Goal: Task Accomplishment & Management: Manage account settings

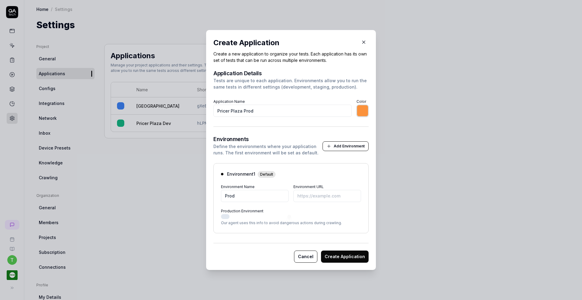
type input "*******"
click at [361, 43] on icon "button" at bounding box center [363, 41] width 5 height 5
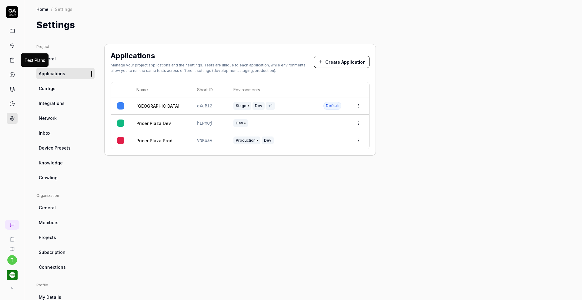
click at [13, 60] on icon at bounding box center [11, 59] width 5 height 5
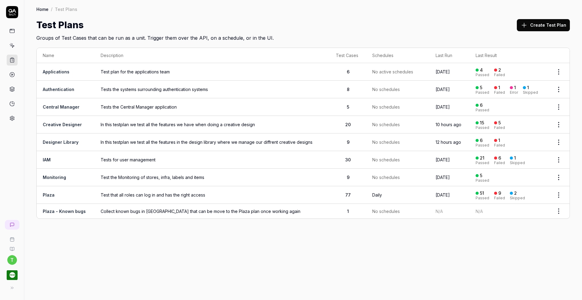
click at [70, 125] on link "Creative Designer" at bounding box center [62, 124] width 39 height 5
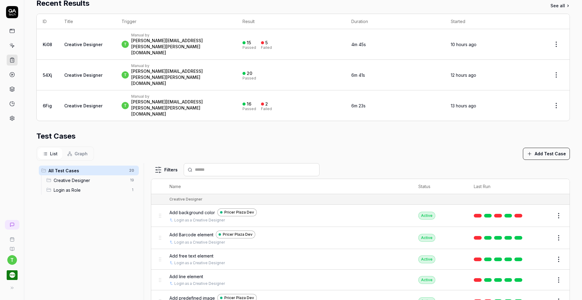
scroll to position [143, 0]
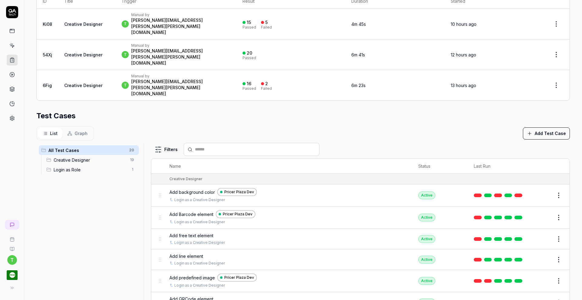
click at [537, 190] on button "Edit" at bounding box center [544, 195] width 15 height 10
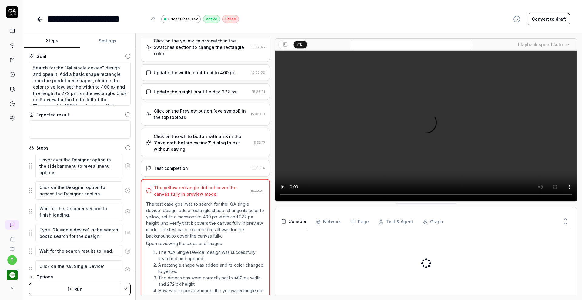
scroll to position [315, 0]
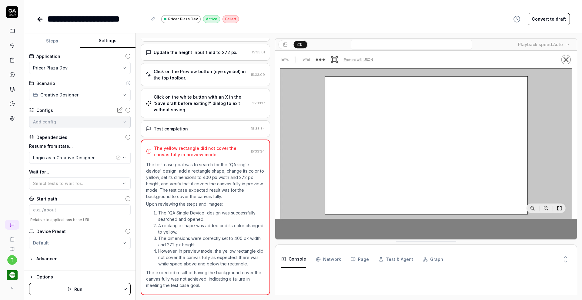
click at [106, 40] on button "Settings" at bounding box center [108, 41] width 56 height 15
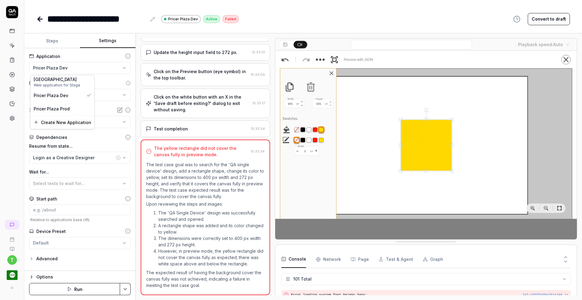
click at [76, 69] on html "**********" at bounding box center [291, 150] width 582 height 300
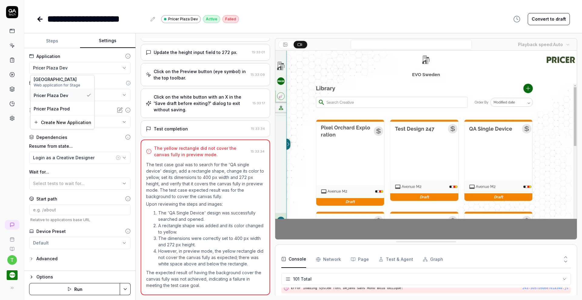
scroll to position [1196, 0]
click at [63, 82] on span "Web application for Stage" at bounding box center [63, 84] width 58 height 5
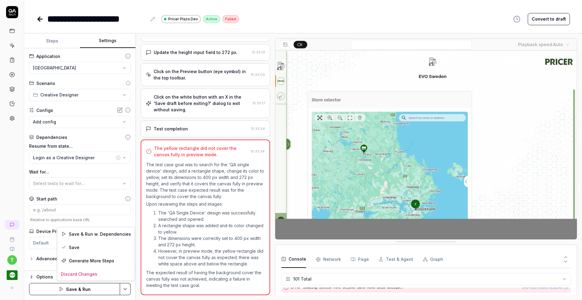
click at [125, 292] on html "**********" at bounding box center [291, 150] width 582 height 300
click at [112, 244] on div "Save" at bounding box center [95, 247] width 77 height 13
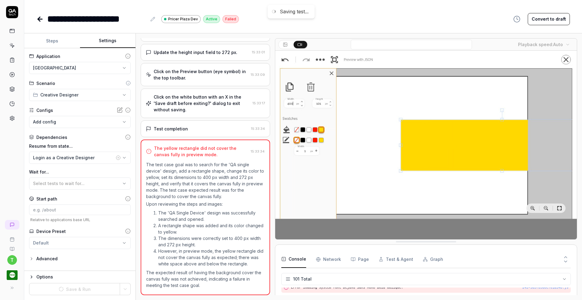
click at [41, 18] on icon at bounding box center [39, 18] width 7 height 7
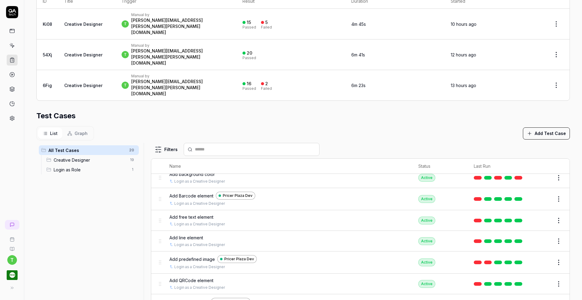
scroll to position [9, 0]
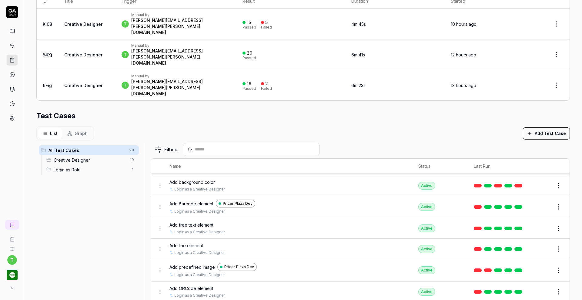
click at [537, 202] on button "Edit" at bounding box center [544, 207] width 15 height 10
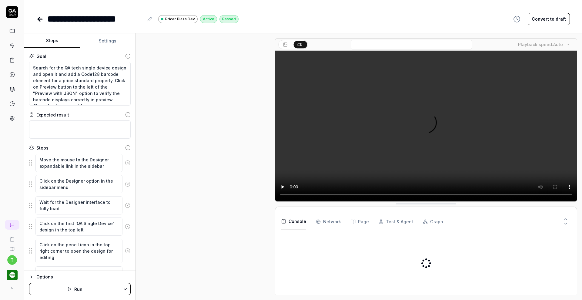
scroll to position [193, 0]
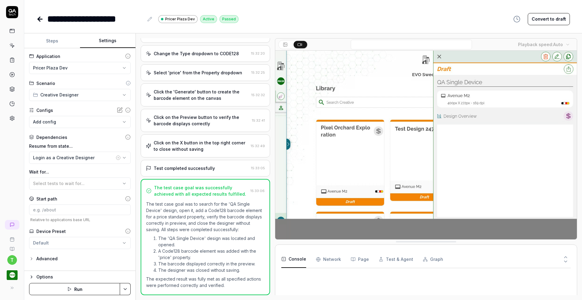
click at [112, 43] on button "Settings" at bounding box center [108, 41] width 56 height 15
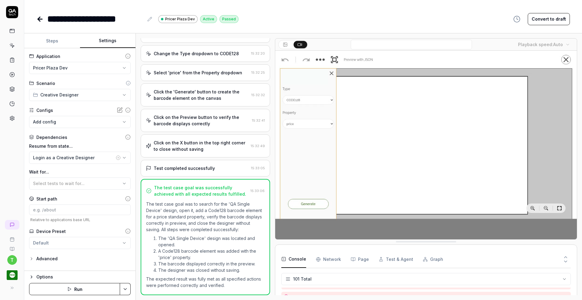
click at [114, 69] on html "**********" at bounding box center [291, 150] width 582 height 300
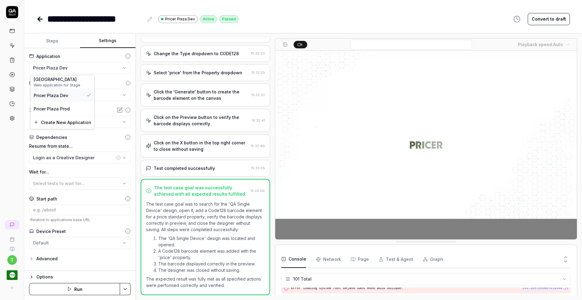
scroll to position [1196, 0]
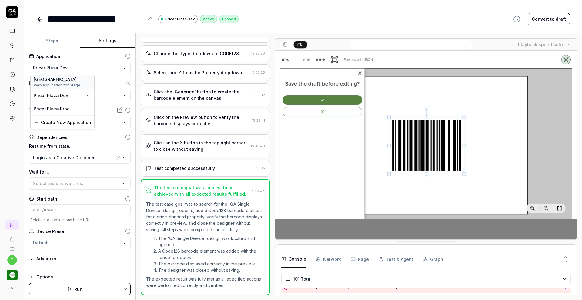
click at [74, 86] on span "Web application for Stage" at bounding box center [63, 84] width 58 height 5
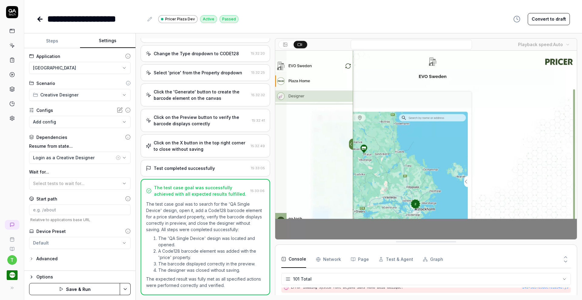
click at [126, 289] on html "**********" at bounding box center [291, 150] width 582 height 300
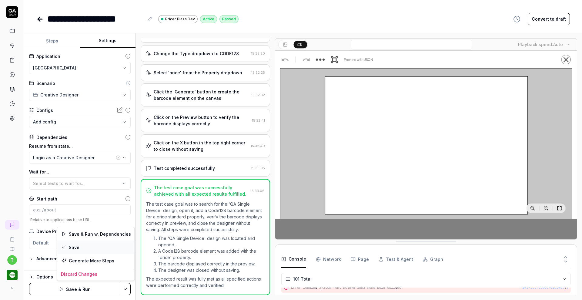
click at [102, 248] on div "Save" at bounding box center [95, 247] width 77 height 13
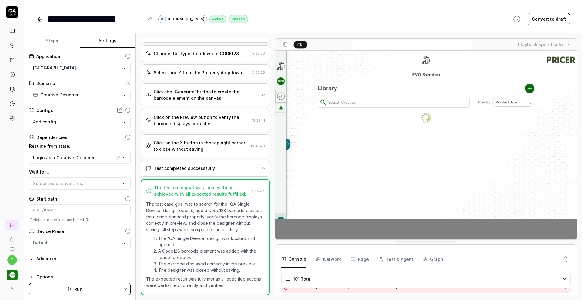
click at [38, 16] on icon at bounding box center [39, 18] width 7 height 7
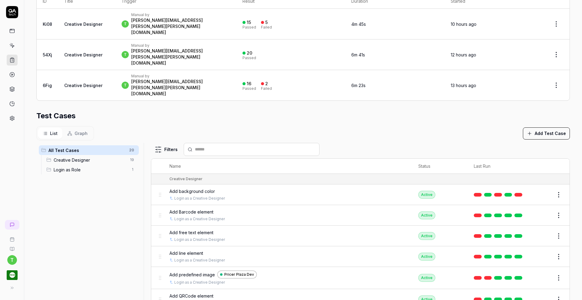
click at [243, 272] on span "Pricer Plaza Dev" at bounding box center [239, 274] width 30 height 5
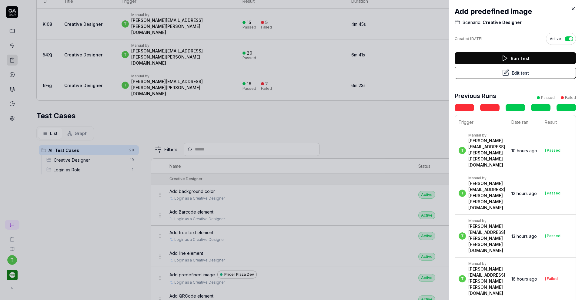
click at [516, 73] on button "Edit test" at bounding box center [515, 73] width 121 height 12
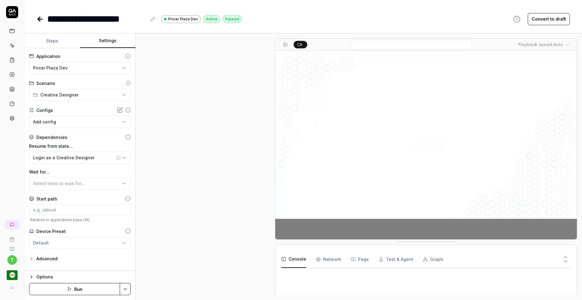
click at [112, 41] on button "Settings" at bounding box center [108, 41] width 56 height 15
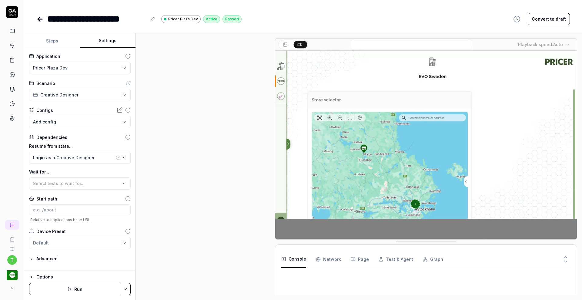
scroll to position [206, 0]
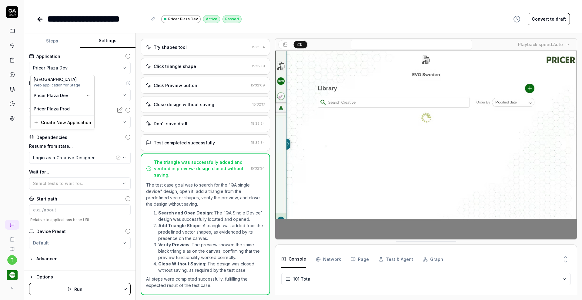
click at [91, 66] on html "**********" at bounding box center [291, 150] width 582 height 300
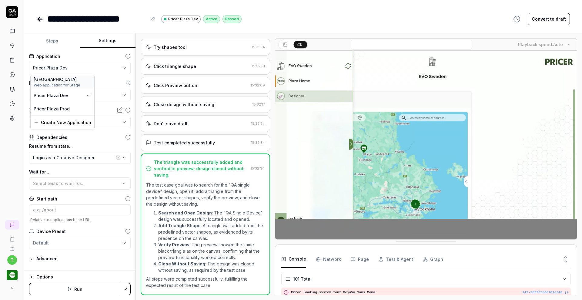
scroll to position [1093, 0]
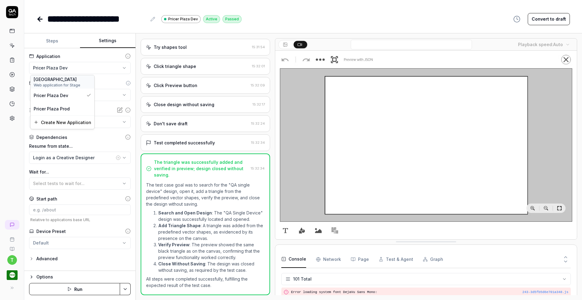
click at [66, 78] on div "[GEOGRAPHIC_DATA]" at bounding box center [63, 79] width 58 height 6
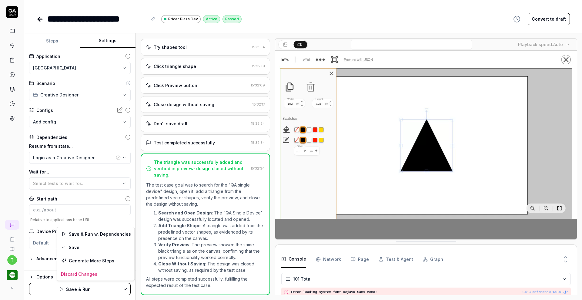
click at [124, 289] on html "**********" at bounding box center [291, 150] width 582 height 300
click at [107, 247] on div "Save" at bounding box center [95, 247] width 77 height 13
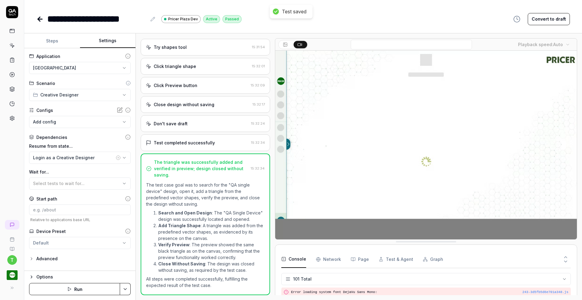
click at [42, 21] on icon at bounding box center [39, 18] width 7 height 7
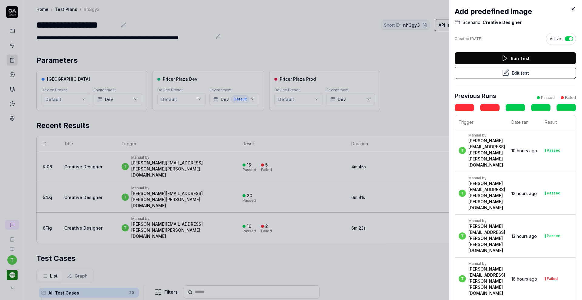
click at [574, 7] on icon at bounding box center [573, 8] width 5 height 5
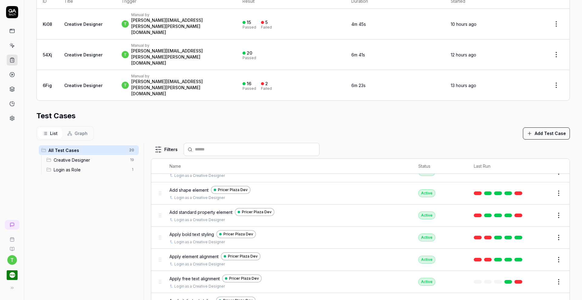
scroll to position [126, 0]
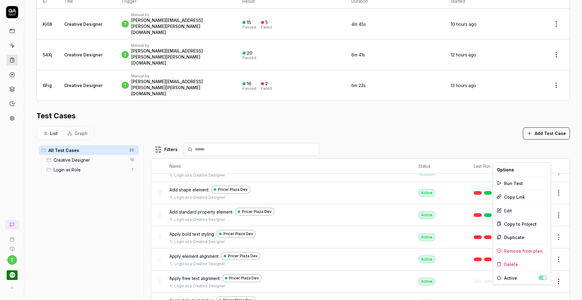
click at [548, 160] on html "**********" at bounding box center [291, 150] width 582 height 300
click at [510, 209] on div "Edit" at bounding box center [522, 210] width 58 height 13
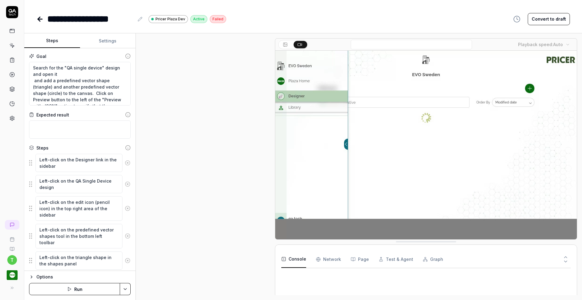
click at [107, 40] on button "Settings" at bounding box center [108, 41] width 56 height 15
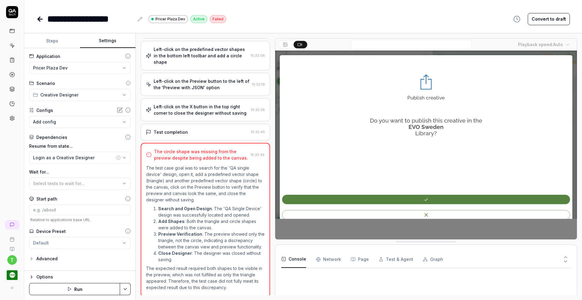
scroll to position [282, 0]
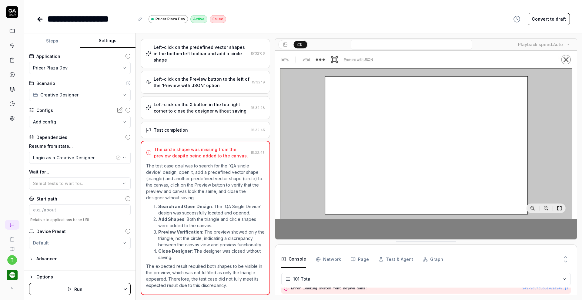
scroll to position [1196, 0]
click at [80, 67] on html "**********" at bounding box center [291, 150] width 582 height 300
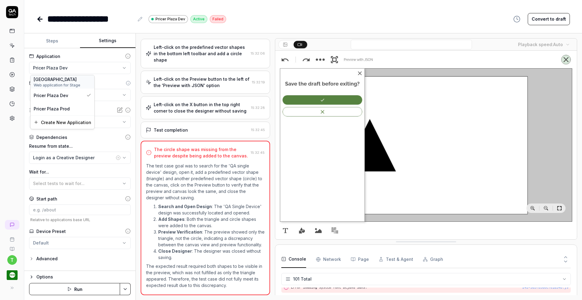
click at [74, 81] on div "[GEOGRAPHIC_DATA]" at bounding box center [63, 79] width 58 height 6
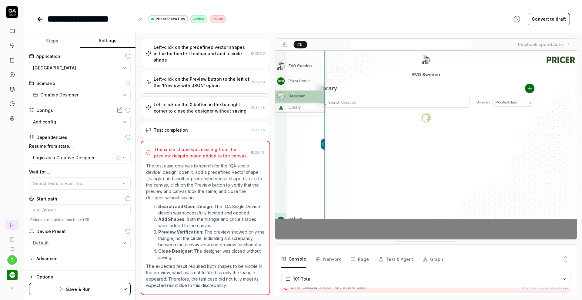
click at [126, 288] on html "**********" at bounding box center [291, 150] width 582 height 300
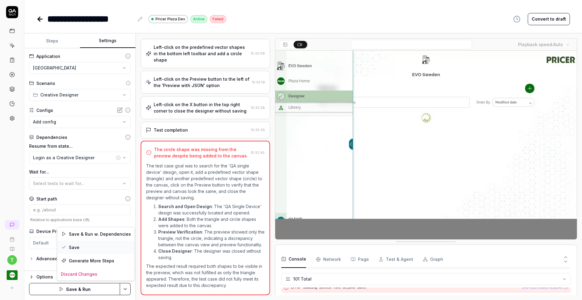
click at [112, 251] on div "Save" at bounding box center [95, 247] width 77 height 13
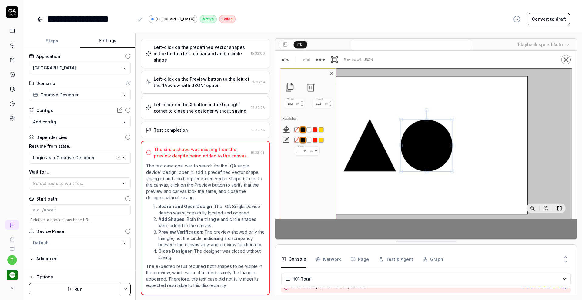
click at [41, 18] on icon at bounding box center [39, 18] width 7 height 7
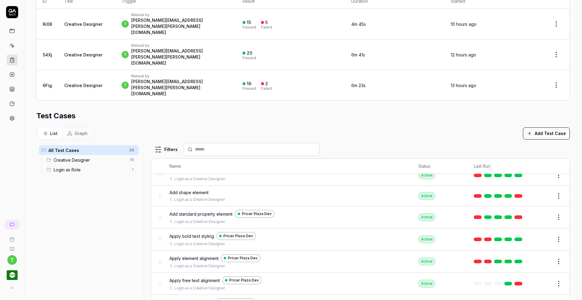
scroll to position [122, 0]
click at [537, 213] on button "Edit" at bounding box center [544, 218] width 15 height 10
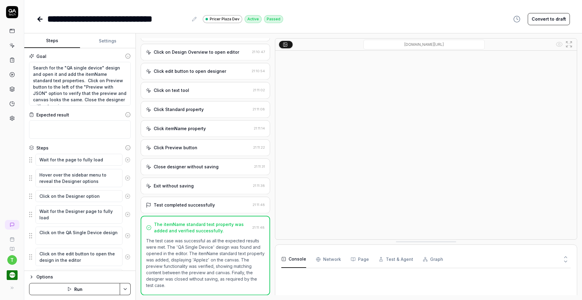
scroll to position [118, 0]
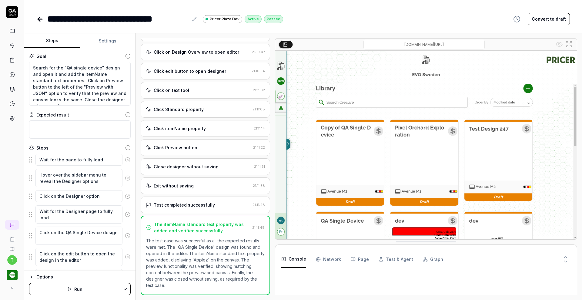
click at [112, 42] on button "Settings" at bounding box center [108, 41] width 56 height 15
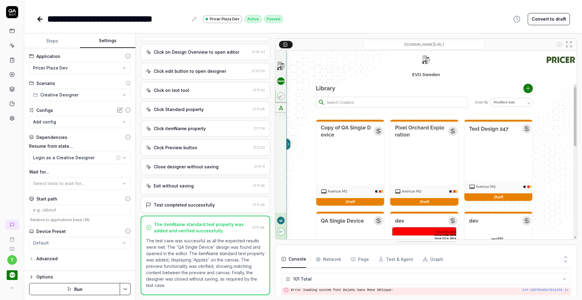
scroll to position [1196, 0]
click at [80, 70] on html "**********" at bounding box center [291, 150] width 582 height 300
click at [72, 79] on div "[GEOGRAPHIC_DATA]" at bounding box center [63, 79] width 58 height 6
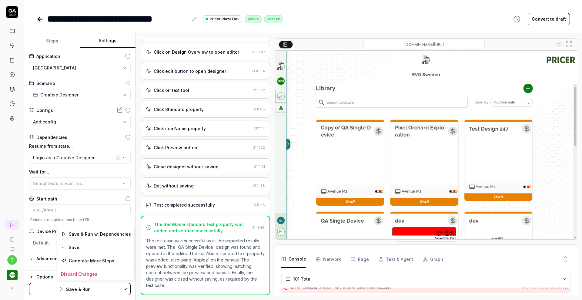
click at [126, 289] on html "**********" at bounding box center [291, 150] width 582 height 300
click at [106, 249] on div "Save" at bounding box center [95, 247] width 77 height 13
click at [42, 19] on icon at bounding box center [40, 19] width 4 height 0
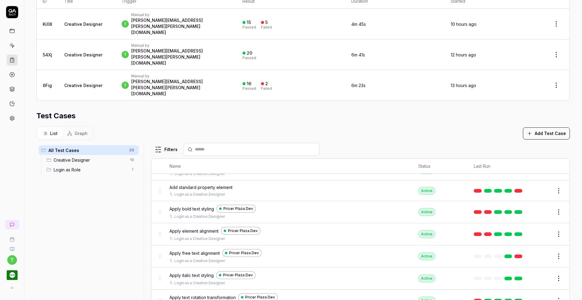
scroll to position [151, 0]
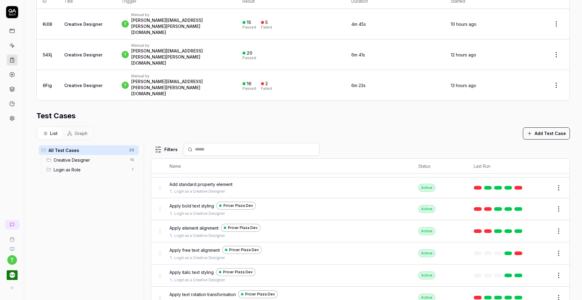
click at [537, 204] on button "Edit" at bounding box center [544, 209] width 15 height 10
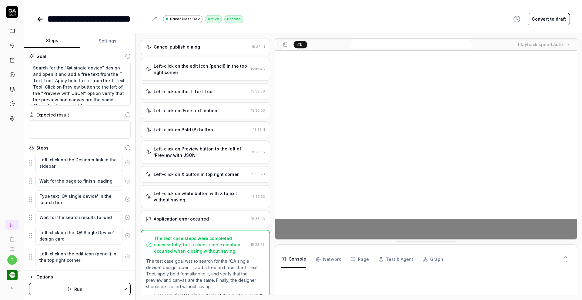
click at [113, 39] on button "Settings" at bounding box center [108, 41] width 56 height 15
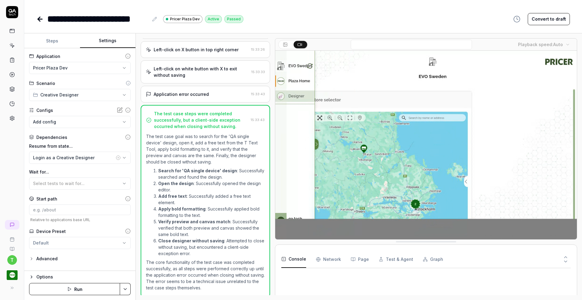
scroll to position [352, 0]
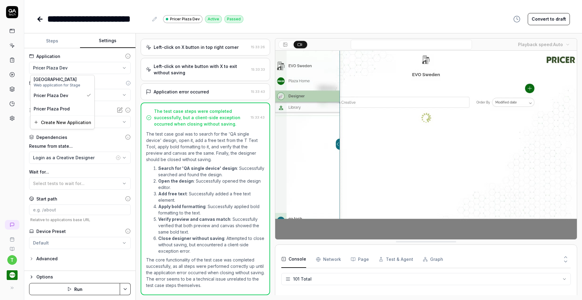
click at [86, 71] on html "**********" at bounding box center [291, 150] width 582 height 300
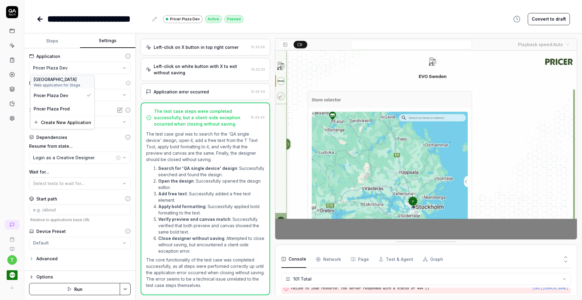
scroll to position [1196, 0]
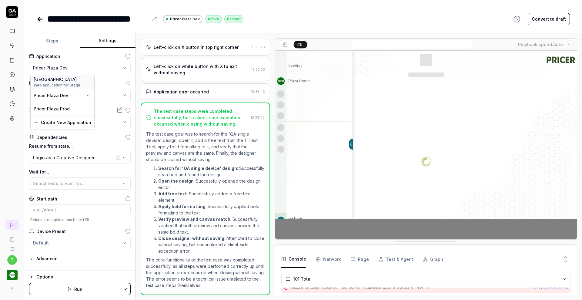
click at [72, 81] on div "[GEOGRAPHIC_DATA]" at bounding box center [63, 79] width 58 height 6
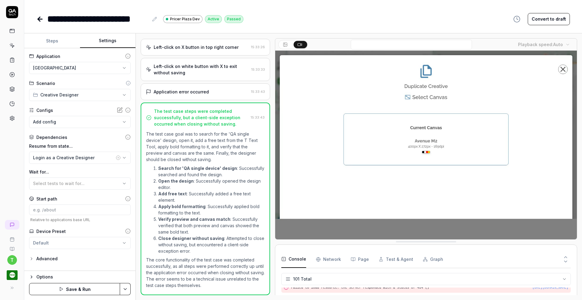
click at [125, 288] on html "**********" at bounding box center [291, 150] width 582 height 300
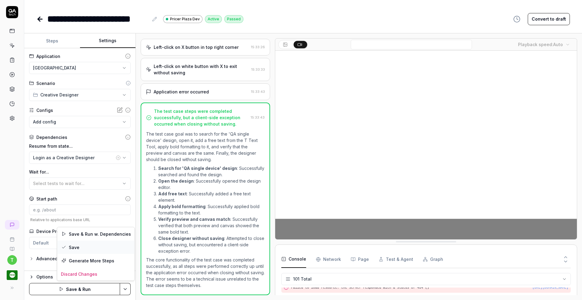
click at [105, 245] on div "Save" at bounding box center [95, 247] width 77 height 13
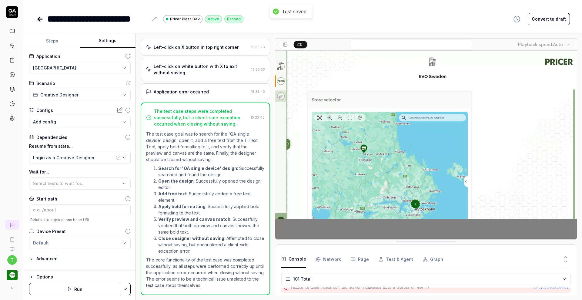
click at [39, 18] on icon at bounding box center [39, 19] width 2 height 4
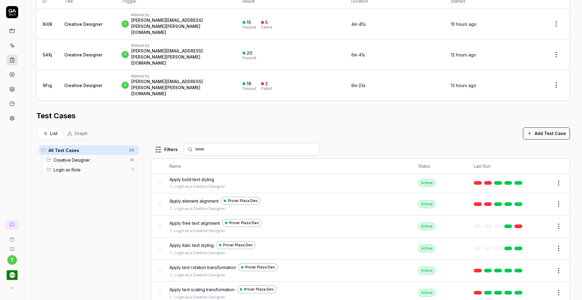
scroll to position [185, 0]
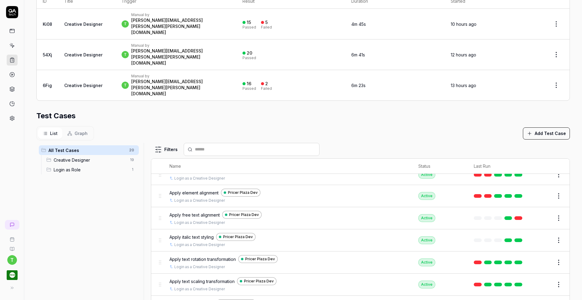
click at [537, 191] on button "Edit" at bounding box center [544, 196] width 15 height 10
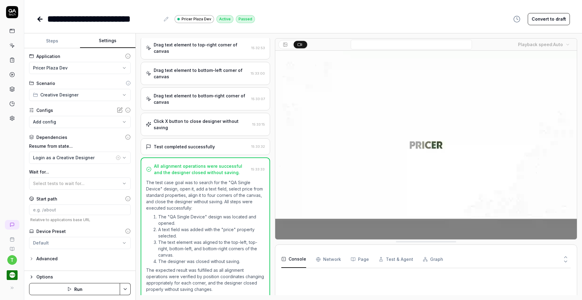
click at [102, 39] on button "Settings" at bounding box center [108, 41] width 56 height 15
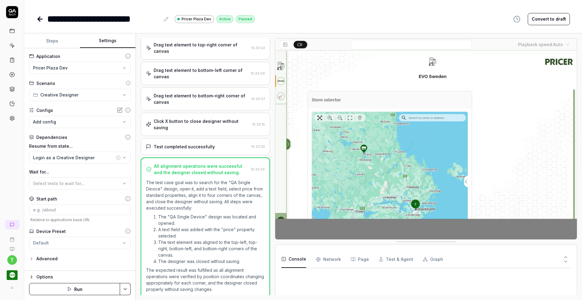
scroll to position [308, 0]
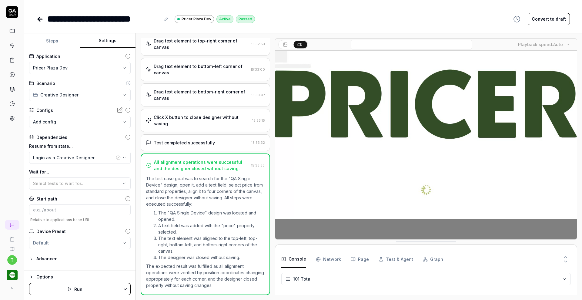
click at [72, 68] on html "**********" at bounding box center [291, 150] width 582 height 300
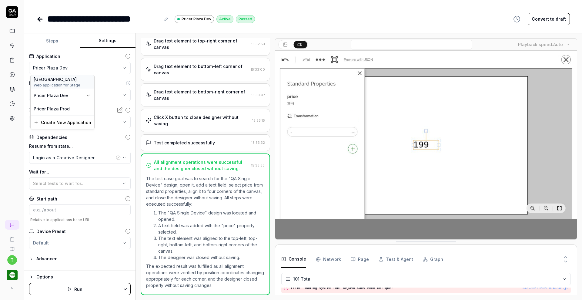
click at [62, 85] on span "Web application for Stage" at bounding box center [63, 84] width 58 height 5
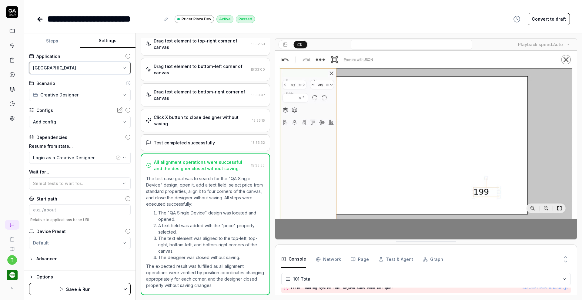
scroll to position [1196, 0]
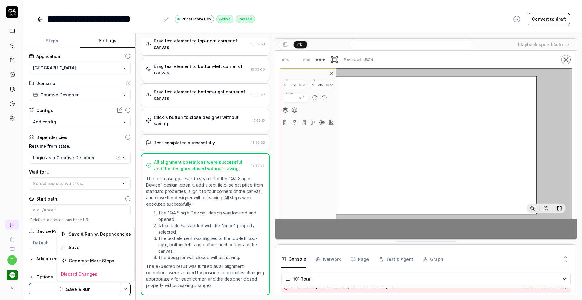
click at [126, 291] on html "**********" at bounding box center [291, 150] width 582 height 300
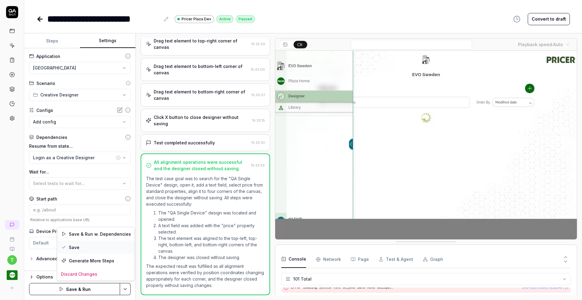
click at [104, 249] on div "Save" at bounding box center [95, 247] width 77 height 13
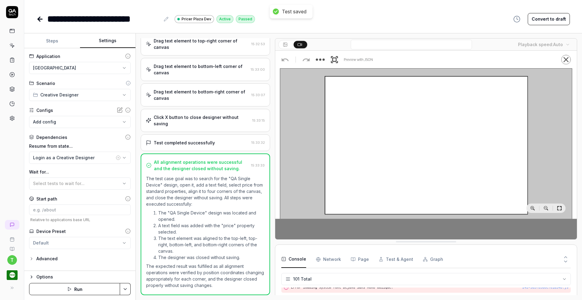
click at [42, 19] on icon at bounding box center [39, 18] width 7 height 7
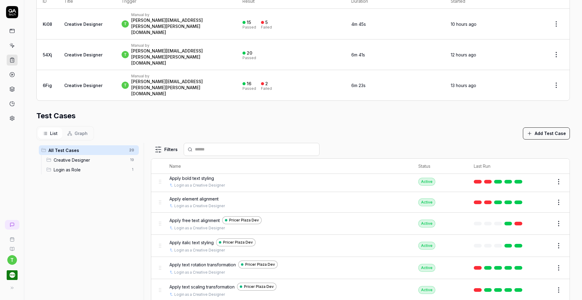
scroll to position [176, 0]
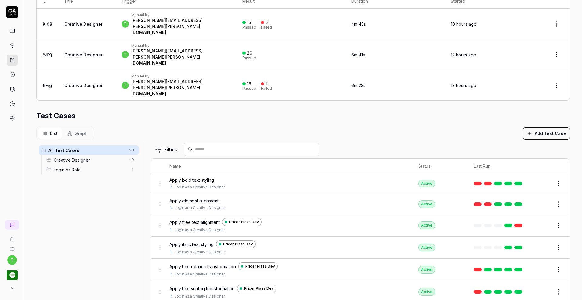
click at [537, 220] on button "Edit" at bounding box center [544, 225] width 15 height 10
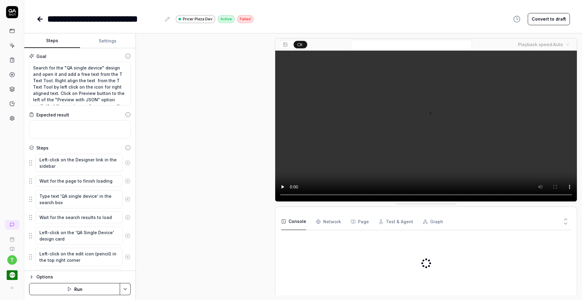
scroll to position [169, 0]
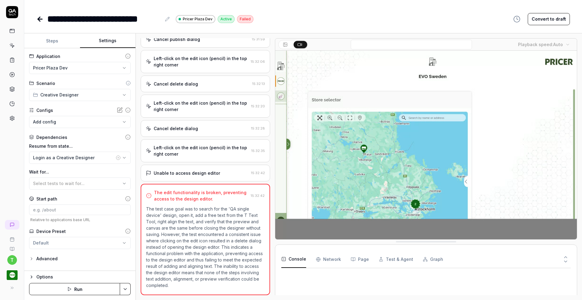
click at [106, 43] on button "Settings" at bounding box center [108, 41] width 56 height 15
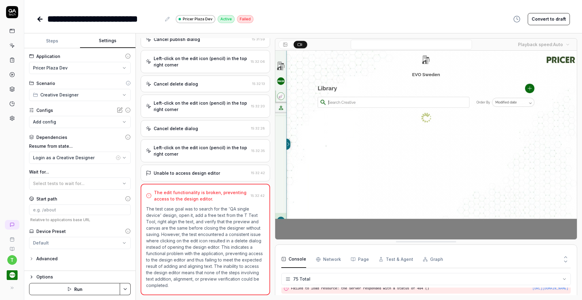
scroll to position [877, 0]
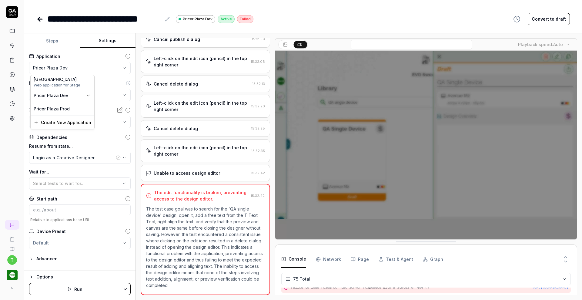
click at [96, 71] on html "**********" at bounding box center [291, 150] width 582 height 300
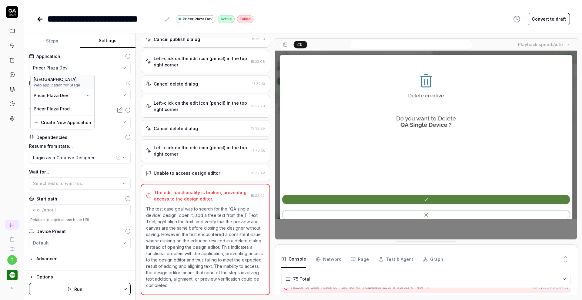
click at [79, 84] on span "Web application for Stage" at bounding box center [63, 84] width 58 height 5
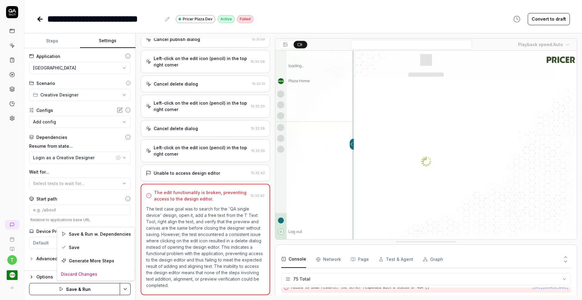
click at [126, 288] on html "**********" at bounding box center [291, 150] width 582 height 300
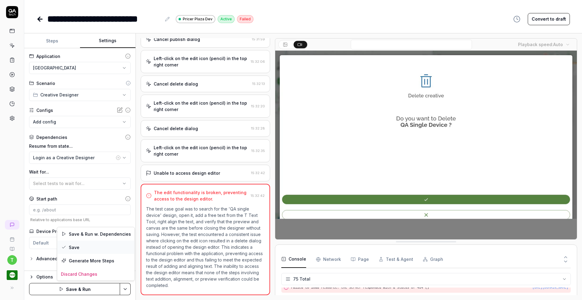
click at [111, 248] on div "Save" at bounding box center [95, 247] width 77 height 13
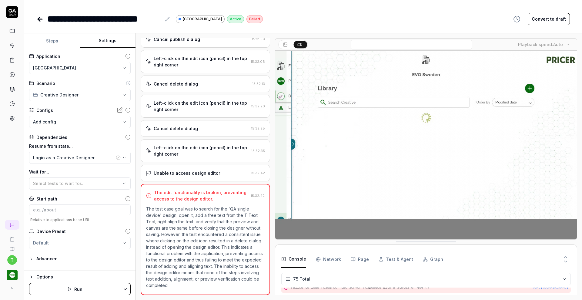
click at [42, 16] on icon at bounding box center [39, 18] width 7 height 7
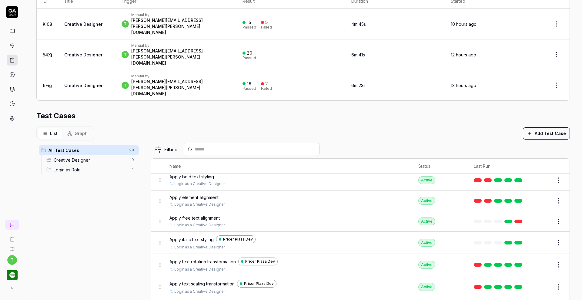
scroll to position [200, 0]
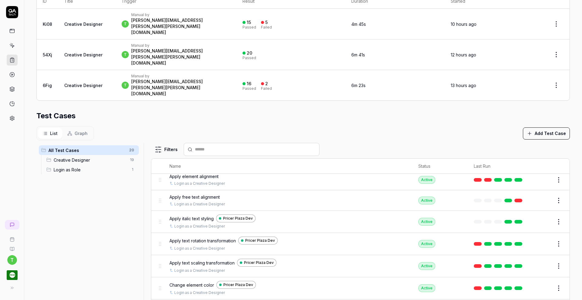
click at [537, 217] on button "Edit" at bounding box center [544, 222] width 15 height 10
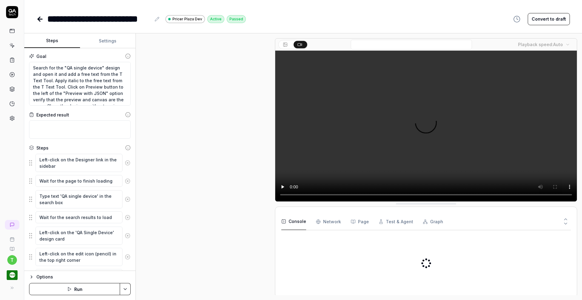
scroll to position [206, 0]
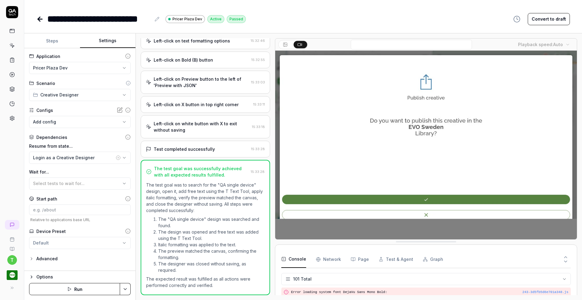
scroll to position [1196, 0]
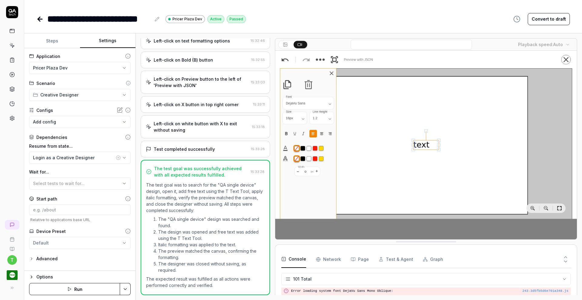
click at [106, 42] on button "Settings" at bounding box center [108, 41] width 56 height 15
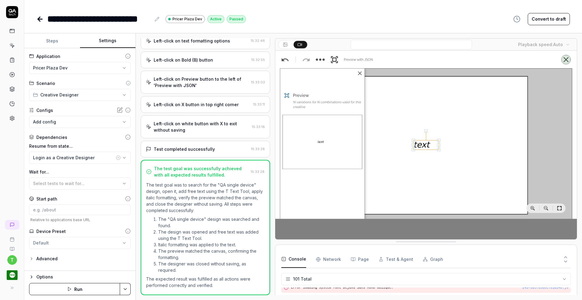
click at [89, 71] on html "**********" at bounding box center [291, 150] width 582 height 300
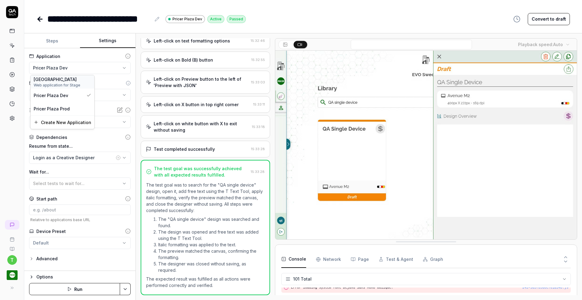
click at [77, 86] on span "Web application for Stage" at bounding box center [63, 84] width 58 height 5
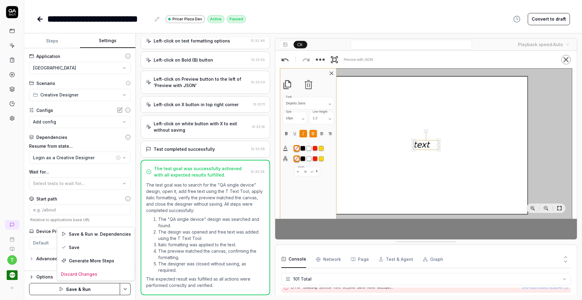
click at [124, 289] on html "**********" at bounding box center [291, 150] width 582 height 300
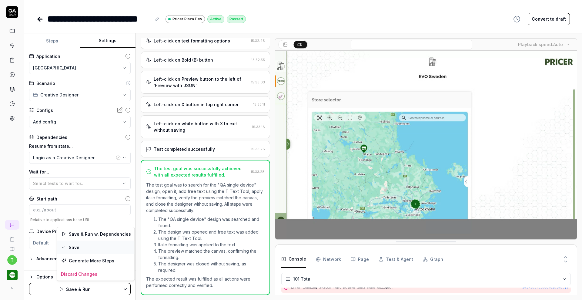
click at [106, 247] on div "Save" at bounding box center [95, 247] width 77 height 13
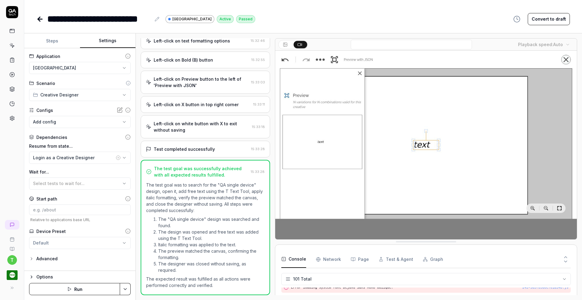
click at [41, 18] on icon at bounding box center [39, 18] width 7 height 7
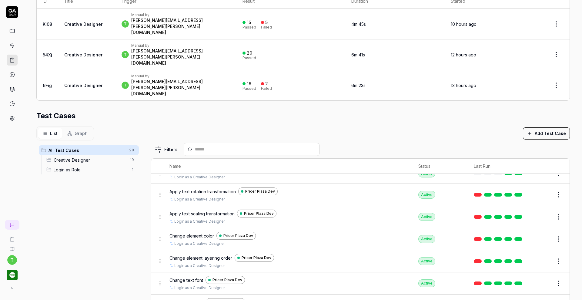
scroll to position [247, 0]
click at [537, 191] on button "Edit" at bounding box center [544, 196] width 15 height 10
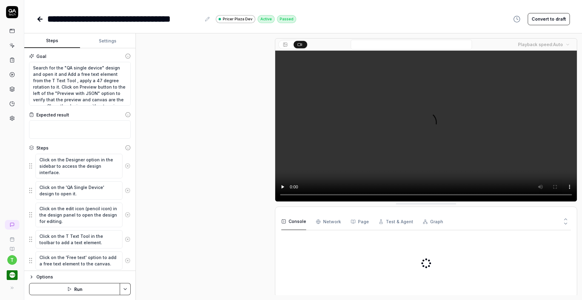
scroll to position [155, 0]
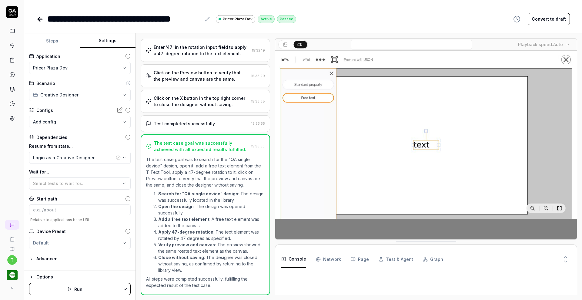
click at [109, 41] on button "Settings" at bounding box center [108, 41] width 56 height 15
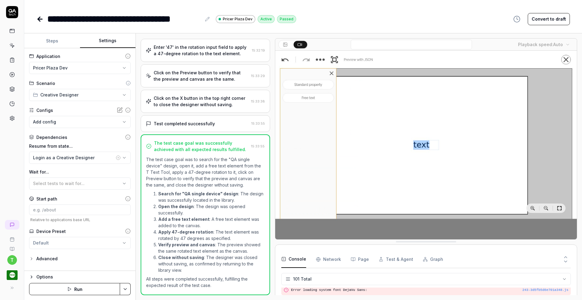
click at [79, 68] on html "**********" at bounding box center [291, 150] width 582 height 300
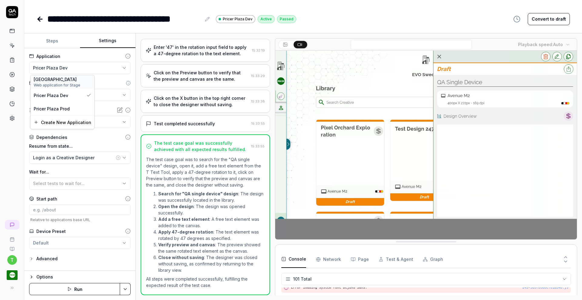
click at [70, 81] on div "[GEOGRAPHIC_DATA]" at bounding box center [63, 79] width 58 height 6
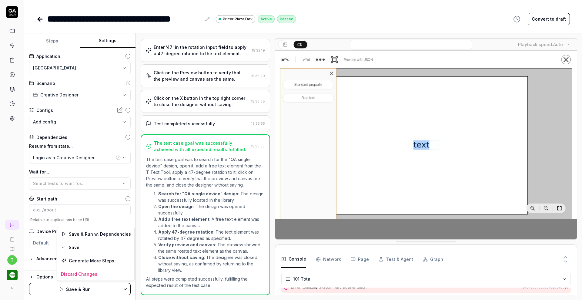
click at [125, 288] on html "**********" at bounding box center [291, 150] width 582 height 300
click at [109, 249] on div "Save" at bounding box center [95, 247] width 77 height 13
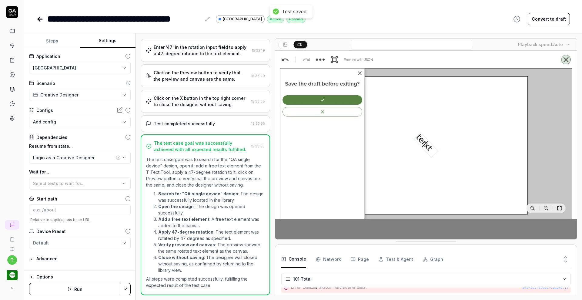
click at [39, 20] on icon at bounding box center [39, 19] width 2 height 4
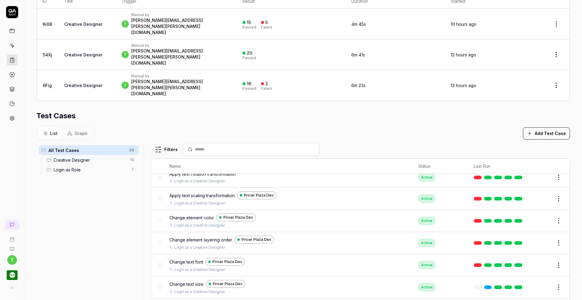
scroll to position [266, 0]
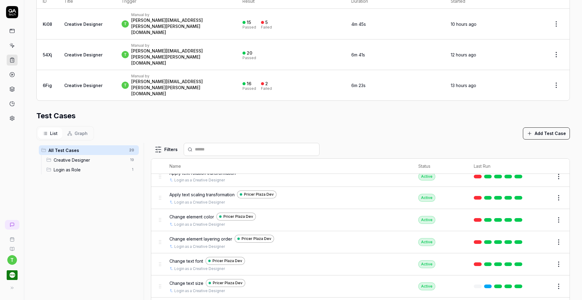
click at [537, 193] on button "Edit" at bounding box center [544, 198] width 15 height 10
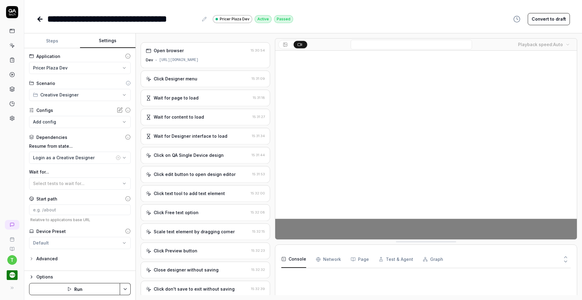
click at [113, 40] on button "Settings" at bounding box center [108, 41] width 56 height 15
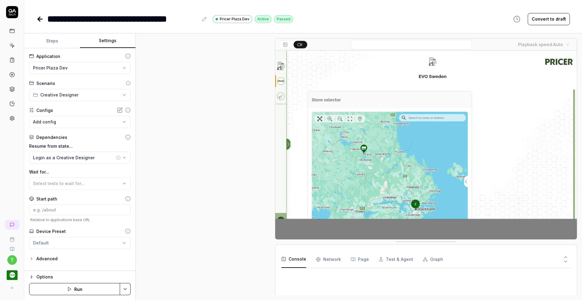
scroll to position [155, 0]
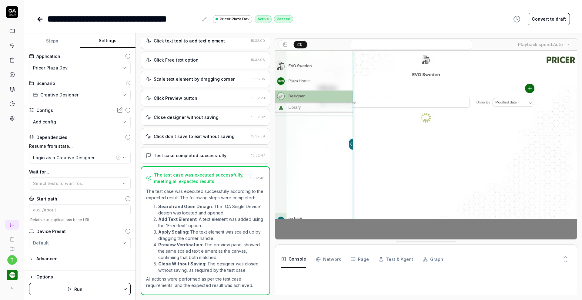
click at [76, 69] on html "**********" at bounding box center [291, 150] width 582 height 300
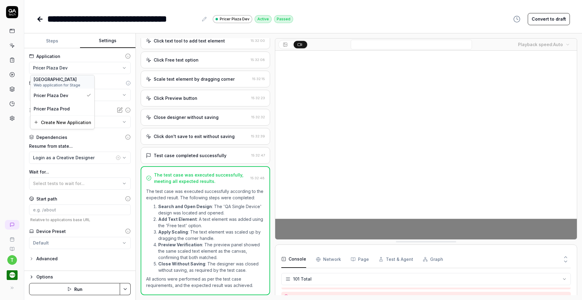
click at [68, 82] on span "Web application for Stage" at bounding box center [63, 84] width 58 height 5
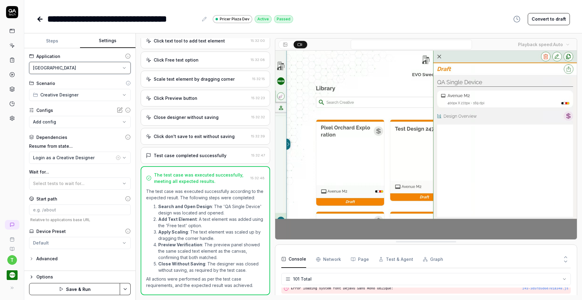
scroll to position [1196, 0]
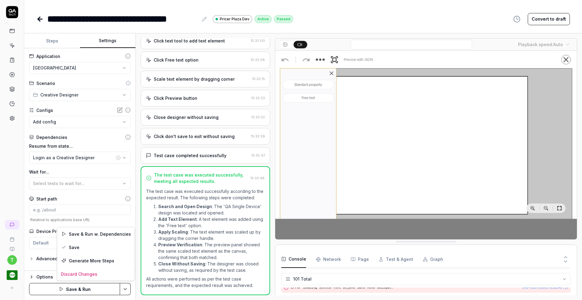
click at [123, 289] on html "**********" at bounding box center [291, 150] width 582 height 300
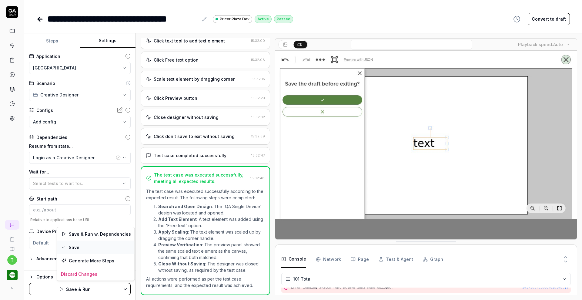
click at [105, 243] on div "Save" at bounding box center [95, 247] width 77 height 13
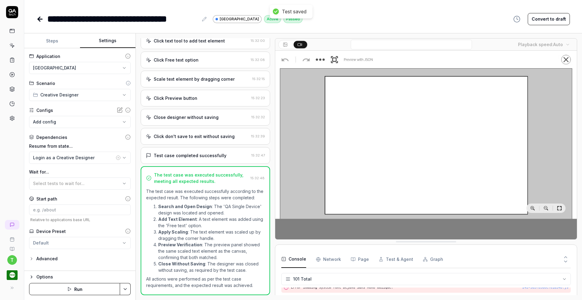
click at [41, 20] on icon at bounding box center [39, 18] width 7 height 7
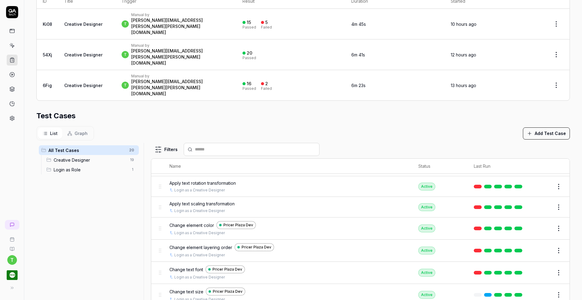
scroll to position [286, 0]
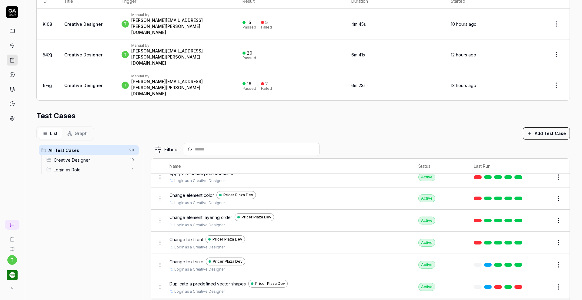
click at [537, 193] on button "Edit" at bounding box center [544, 198] width 15 height 10
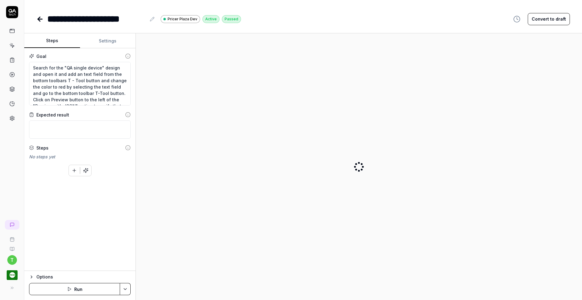
click at [108, 38] on button "Settings" at bounding box center [108, 41] width 56 height 15
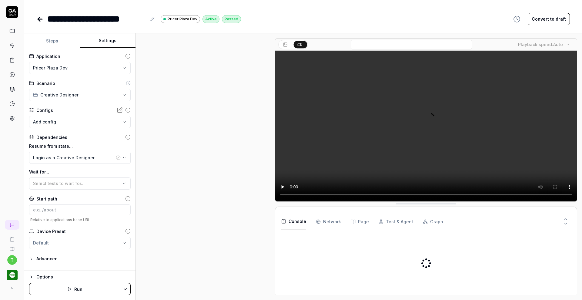
scroll to position [187, 0]
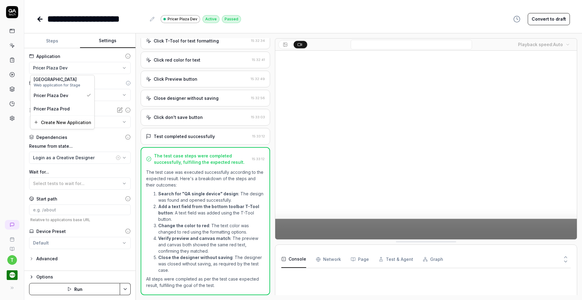
click at [73, 70] on html "**********" at bounding box center [291, 150] width 582 height 300
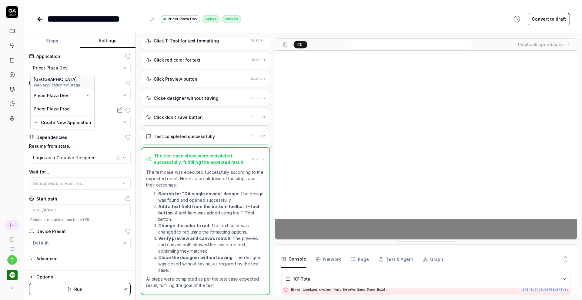
click at [70, 82] on span "Web application for Stage" at bounding box center [63, 84] width 58 height 5
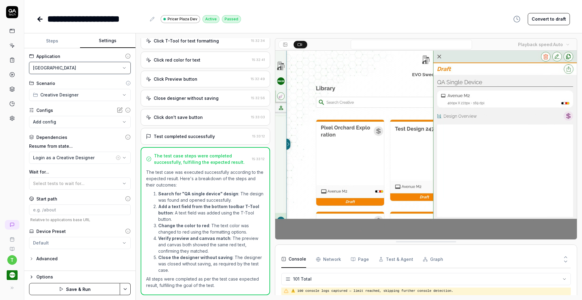
scroll to position [1196, 0]
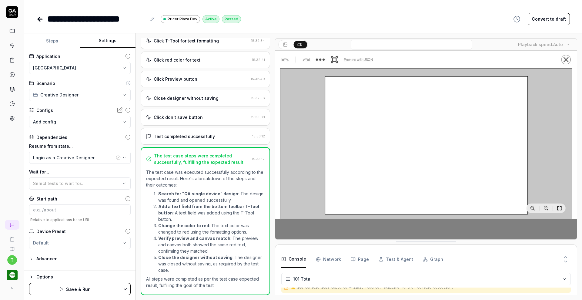
click at [127, 288] on html "**********" at bounding box center [291, 150] width 582 height 300
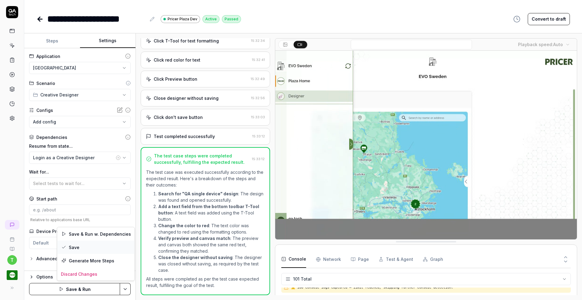
click at [106, 251] on div "Save" at bounding box center [95, 247] width 77 height 13
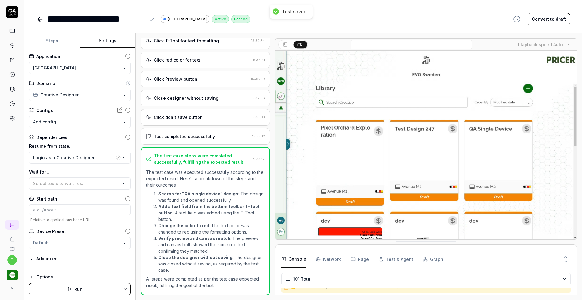
click at [40, 18] on icon at bounding box center [39, 18] width 7 height 7
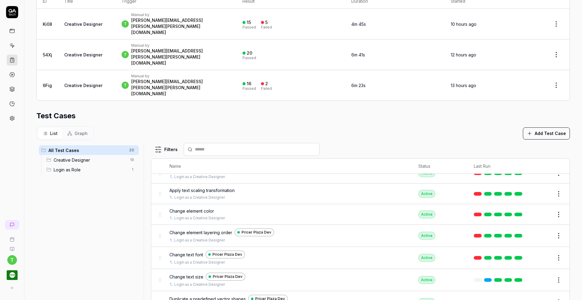
scroll to position [271, 0]
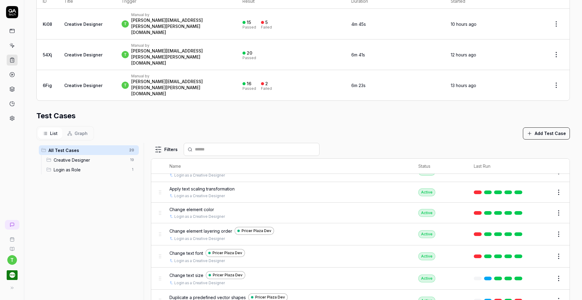
click at [537, 229] on button "Edit" at bounding box center [544, 234] width 15 height 10
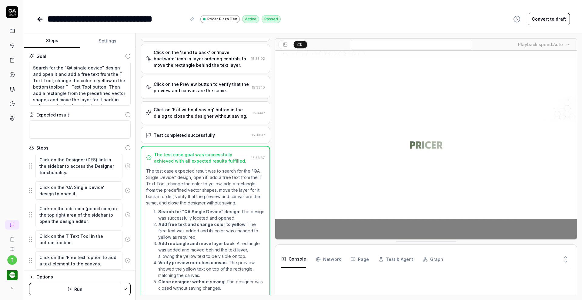
click at [113, 40] on button "Settings" at bounding box center [108, 41] width 56 height 15
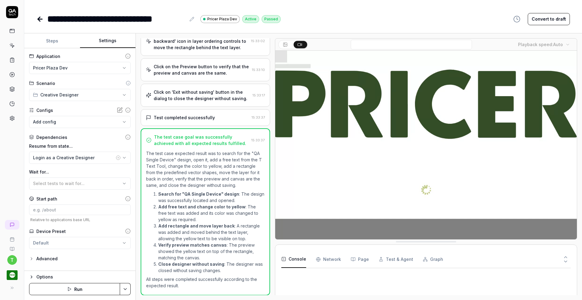
scroll to position [276, 0]
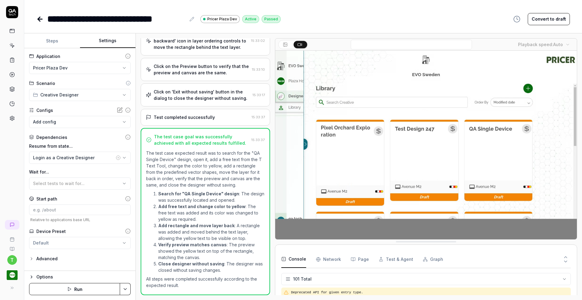
click at [90, 68] on html "**********" at bounding box center [291, 150] width 582 height 300
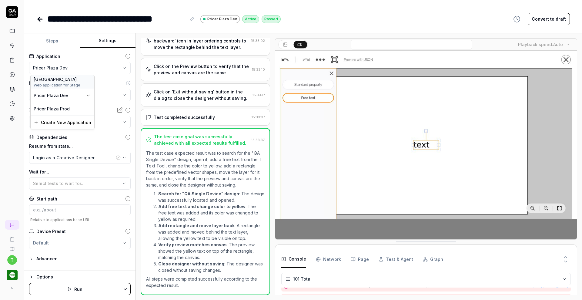
click at [80, 82] on span "Web application for Stage" at bounding box center [63, 84] width 58 height 5
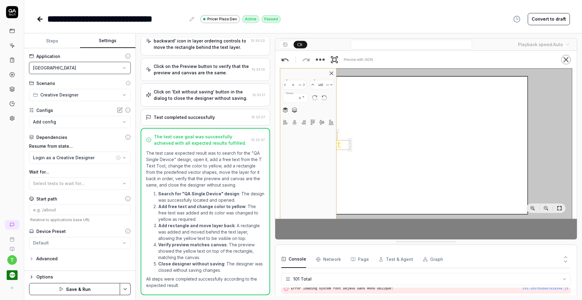
scroll to position [1196, 0]
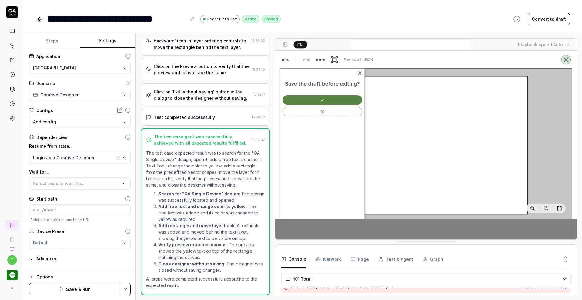
click at [128, 290] on html "**********" at bounding box center [291, 150] width 582 height 300
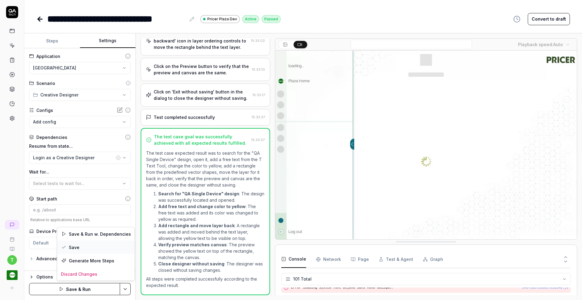
click at [109, 244] on div "Save" at bounding box center [95, 247] width 77 height 13
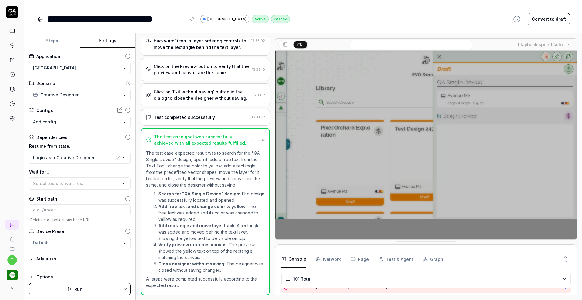
click at [39, 17] on icon at bounding box center [39, 19] width 2 height 4
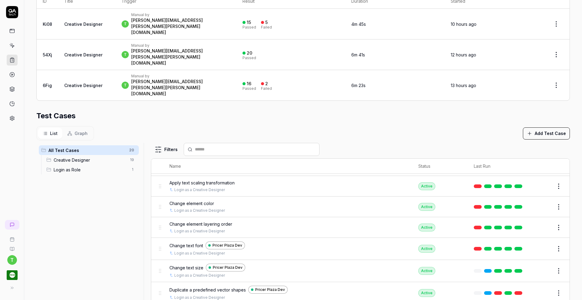
scroll to position [279, 0]
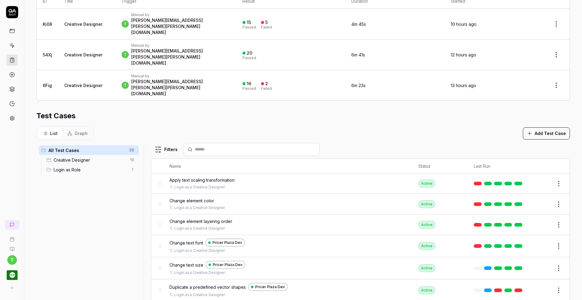
click at [537, 241] on button "Edit" at bounding box center [544, 246] width 15 height 10
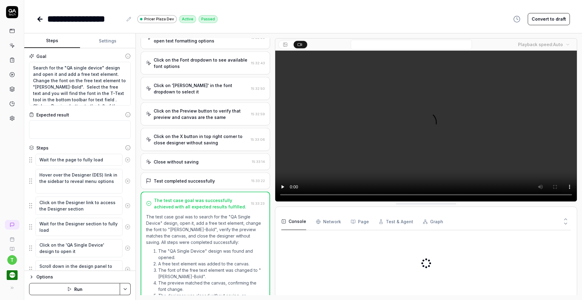
scroll to position [308, 0]
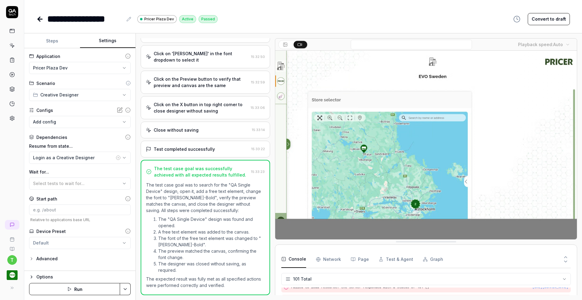
click at [107, 44] on button "Settings" at bounding box center [108, 41] width 56 height 15
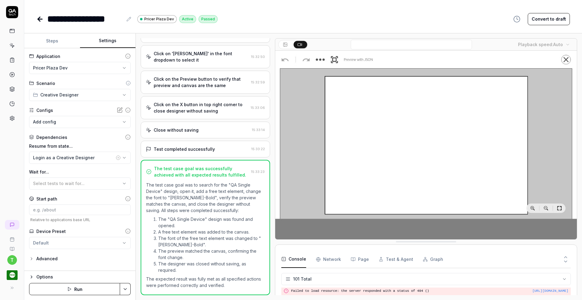
click at [88, 70] on html "**********" at bounding box center [291, 150] width 582 height 300
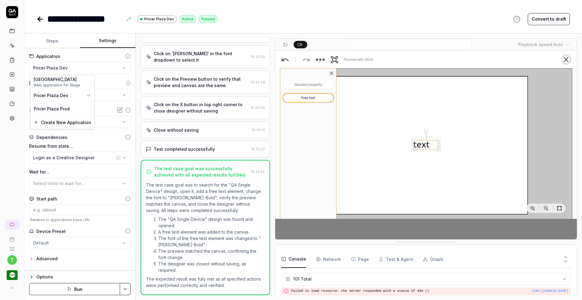
scroll to position [1196, 0]
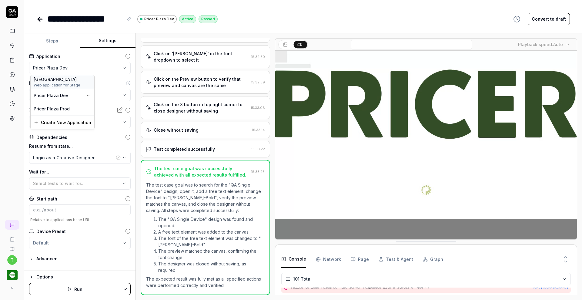
click at [76, 85] on span "Web application for Stage" at bounding box center [63, 84] width 58 height 5
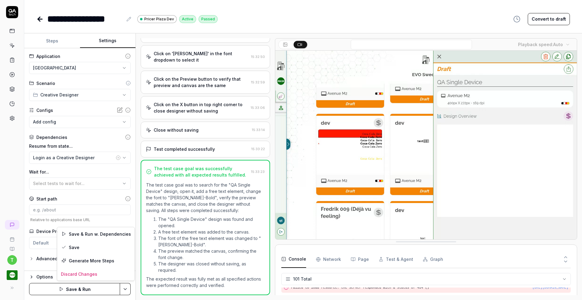
click at [126, 291] on html "**********" at bounding box center [291, 150] width 582 height 300
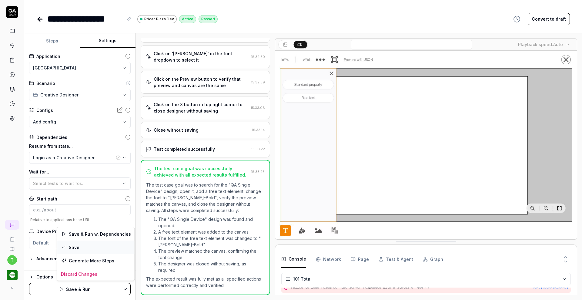
click at [106, 245] on div "Save" at bounding box center [95, 247] width 77 height 13
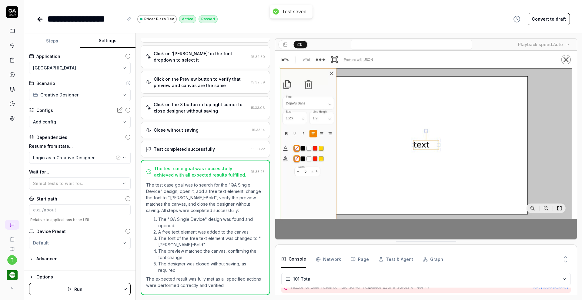
click at [39, 18] on icon at bounding box center [39, 19] width 2 height 4
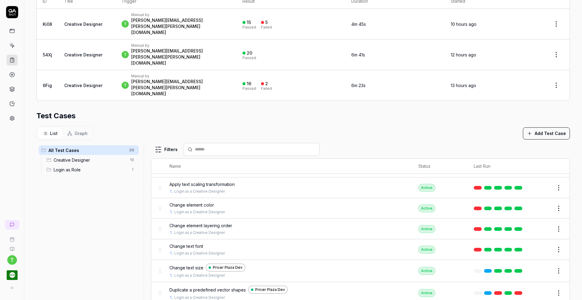
scroll to position [290, 0]
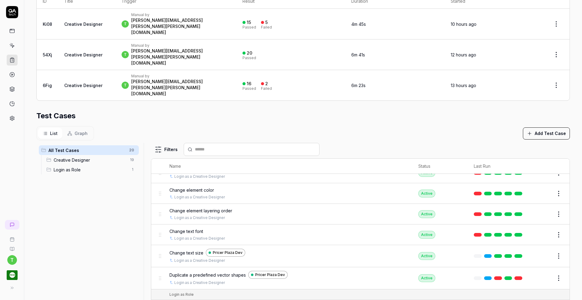
click at [537, 251] on button "Edit" at bounding box center [544, 256] width 15 height 10
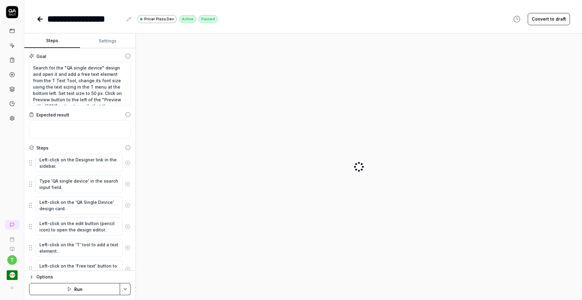
click at [112, 40] on button "Settings" at bounding box center [108, 41] width 56 height 15
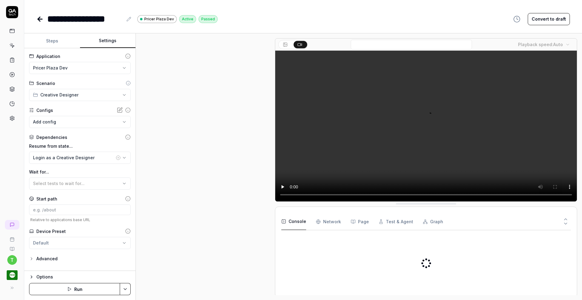
scroll to position [238, 0]
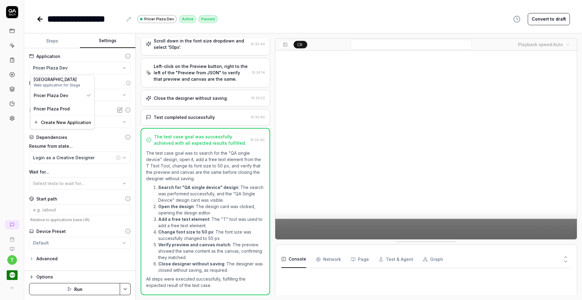
click at [81, 68] on html "**********" at bounding box center [291, 150] width 582 height 300
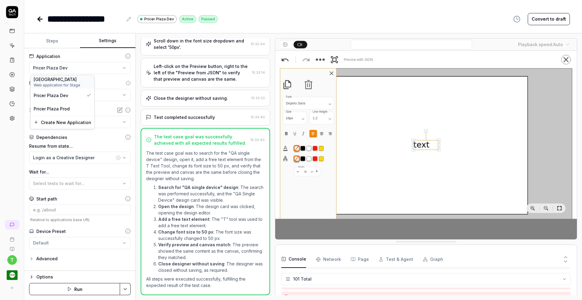
click at [76, 80] on div "[GEOGRAPHIC_DATA]" at bounding box center [63, 79] width 58 height 6
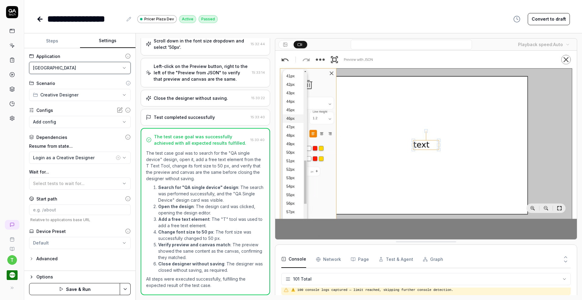
scroll to position [1196, 0]
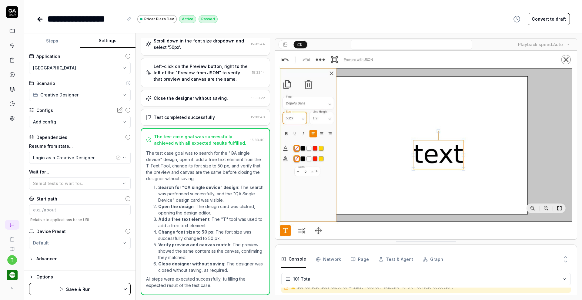
click at [125, 286] on html "**********" at bounding box center [291, 150] width 582 height 300
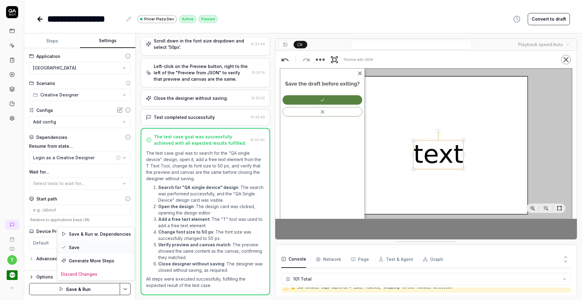
click at [103, 242] on div "Save" at bounding box center [95, 247] width 77 height 13
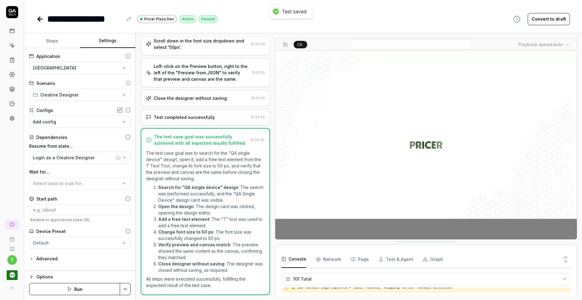
click at [42, 19] on icon at bounding box center [39, 18] width 7 height 7
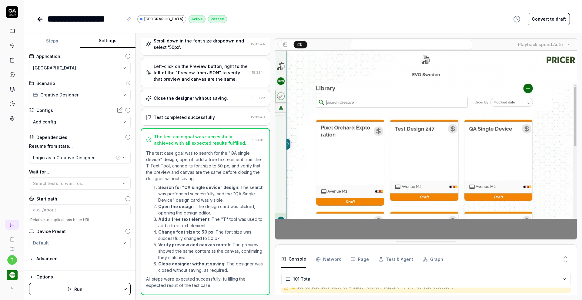
click at [38, 18] on icon at bounding box center [39, 19] width 2 height 4
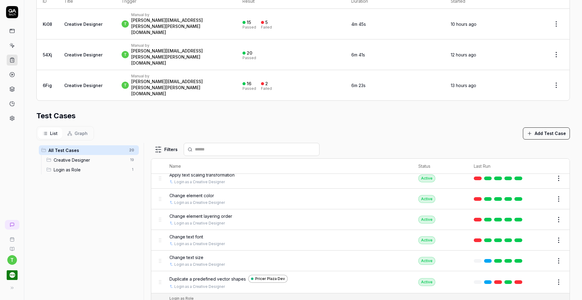
scroll to position [285, 0]
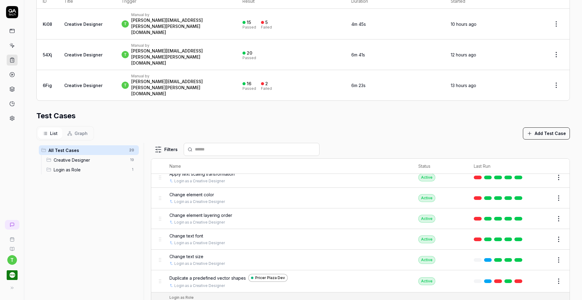
click at [537, 276] on button "Edit" at bounding box center [544, 281] width 15 height 10
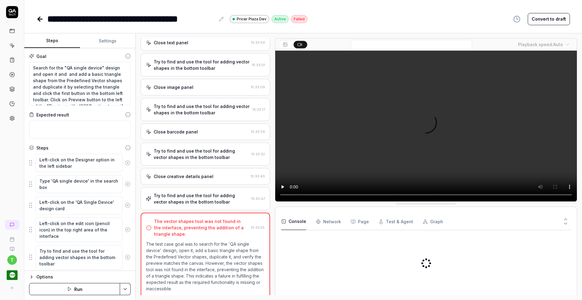
scroll to position [303, 0]
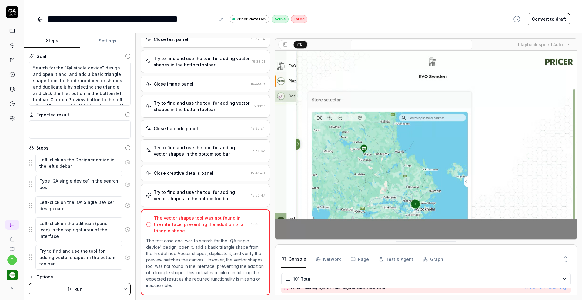
scroll to position [1196, 0]
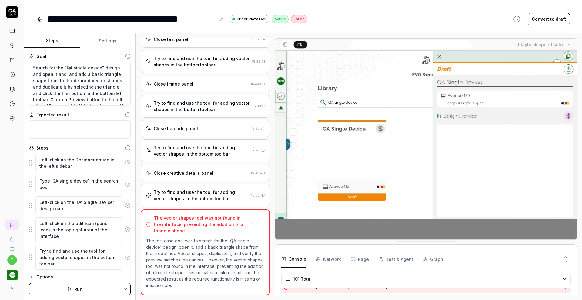
click at [110, 42] on button "Settings" at bounding box center [108, 41] width 56 height 15
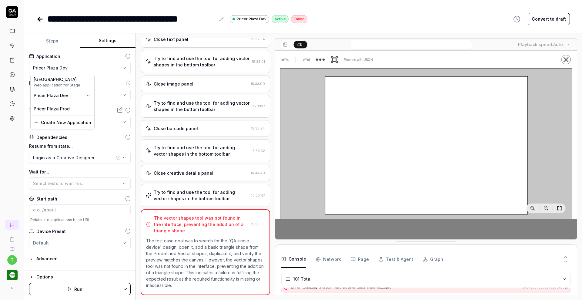
click at [99, 67] on html "**********" at bounding box center [291, 150] width 582 height 300
click at [80, 80] on div "[GEOGRAPHIC_DATA]" at bounding box center [63, 79] width 58 height 6
click at [128, 288] on html "**********" at bounding box center [291, 150] width 582 height 300
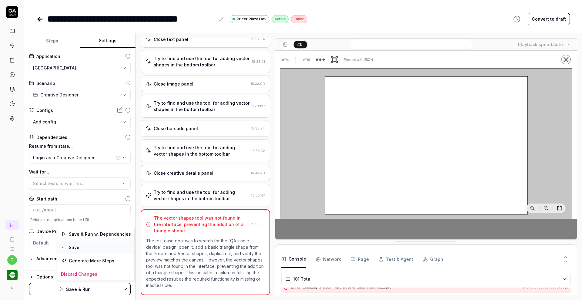
click at [108, 244] on div "Save" at bounding box center [95, 247] width 77 height 13
click at [40, 19] on icon at bounding box center [40, 19] width 4 height 0
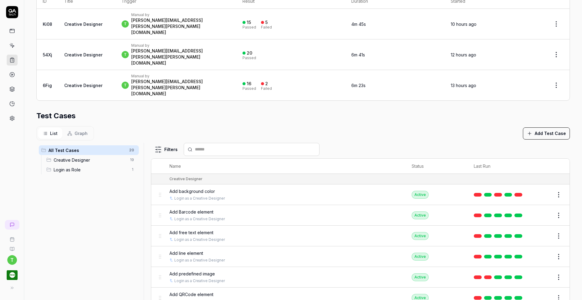
scroll to position [287, 0]
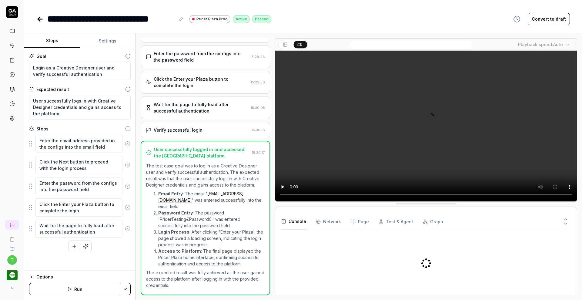
scroll to position [85, 0]
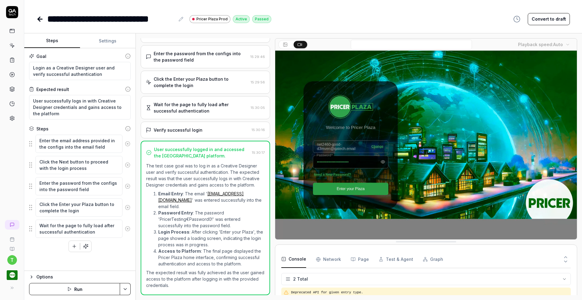
click at [109, 42] on button "Settings" at bounding box center [108, 41] width 56 height 15
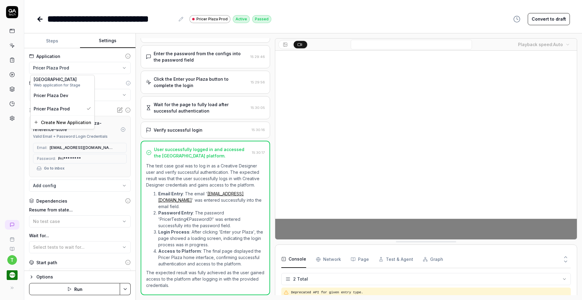
click at [80, 69] on html "**********" at bounding box center [291, 150] width 582 height 300
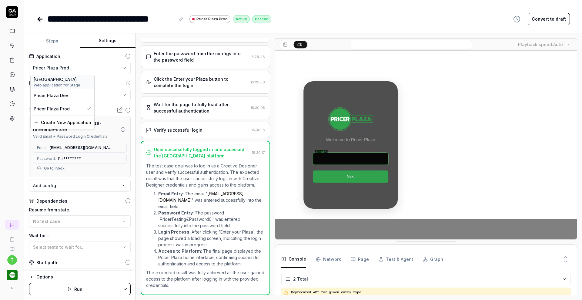
click at [76, 82] on div "[GEOGRAPHIC_DATA]" at bounding box center [63, 79] width 58 height 6
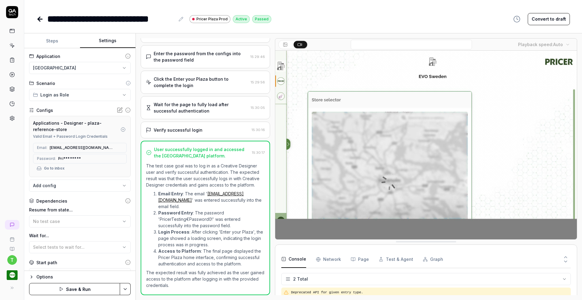
scroll to position [60, 0]
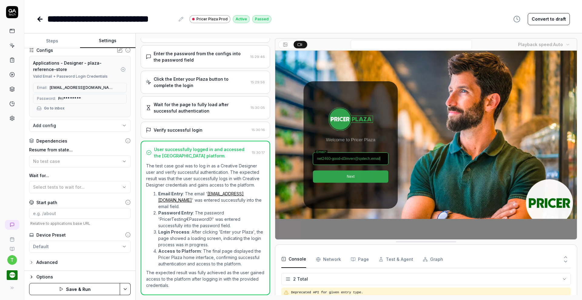
click at [125, 290] on html "**********" at bounding box center [291, 150] width 582 height 300
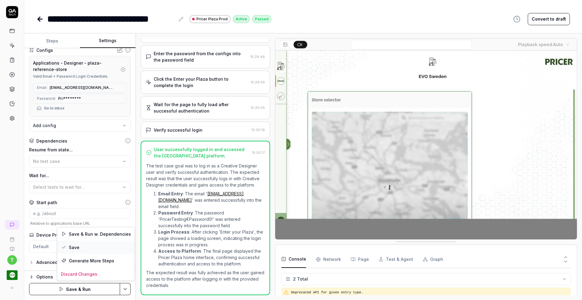
click at [92, 245] on div "Save" at bounding box center [95, 247] width 77 height 13
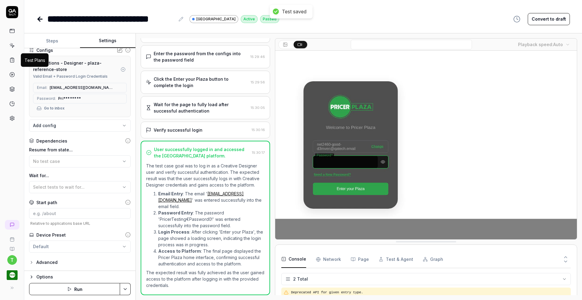
click at [11, 60] on icon at bounding box center [11, 59] width 5 height 5
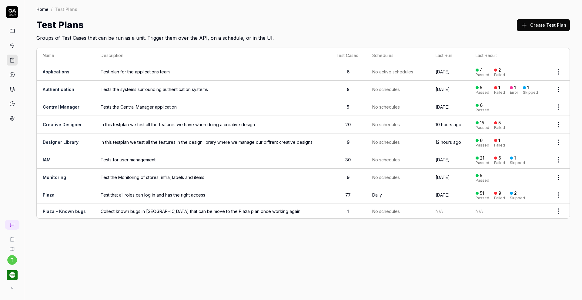
click at [55, 124] on link "Creative Designer" at bounding box center [62, 124] width 39 height 5
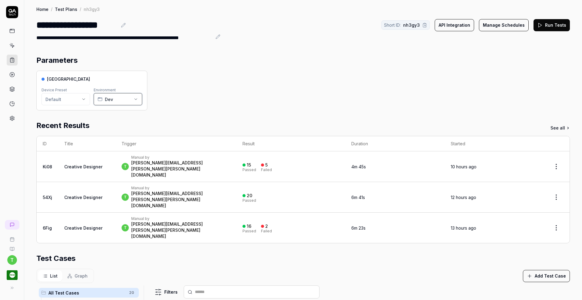
click at [137, 100] on icon "button" at bounding box center [135, 99] width 5 height 5
click at [159, 65] on div "Parameters" at bounding box center [303, 60] width 534 height 11
click at [554, 26] on button "Run Tests" at bounding box center [552, 25] width 36 height 12
click at [8, 59] on link at bounding box center [12, 60] width 11 height 11
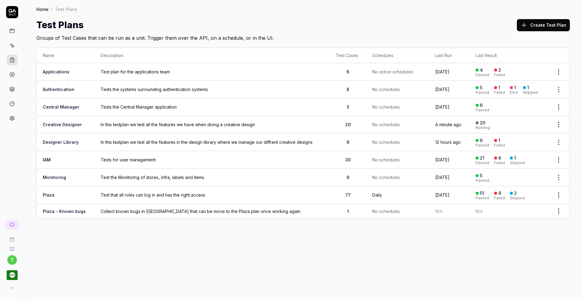
click at [54, 142] on link "Designer Library" at bounding box center [61, 142] width 36 height 5
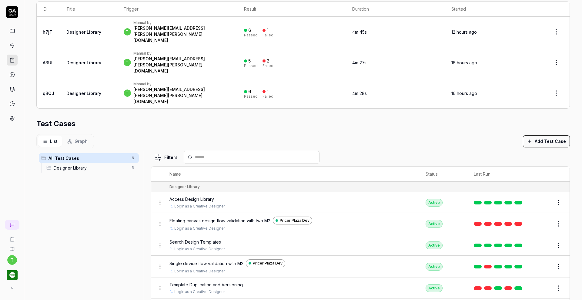
scroll to position [143, 0]
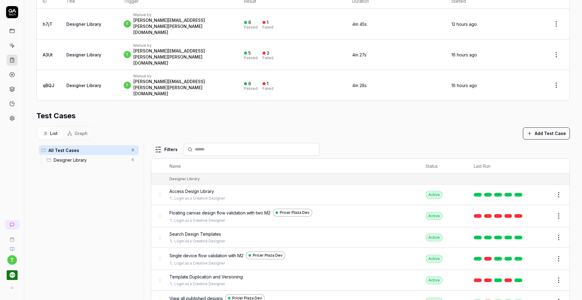
click at [539, 211] on button "Edit" at bounding box center [544, 216] width 15 height 10
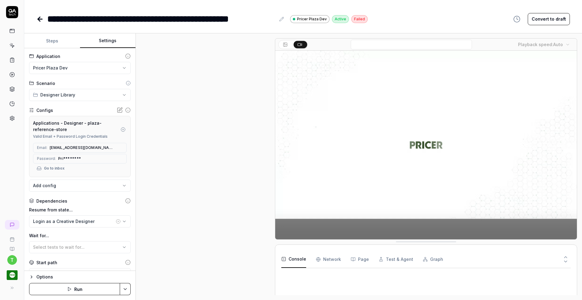
click at [104, 38] on button "Settings" at bounding box center [108, 41] width 56 height 15
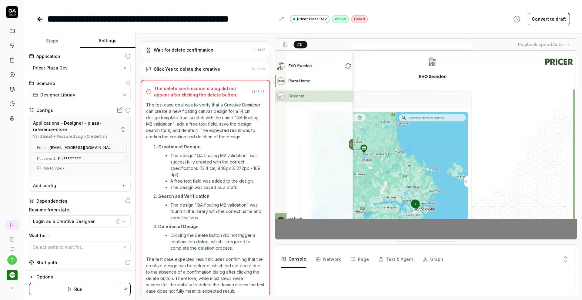
scroll to position [464, 0]
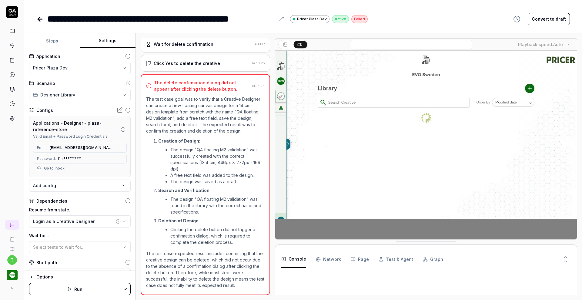
click at [78, 65] on html "**********" at bounding box center [291, 150] width 582 height 300
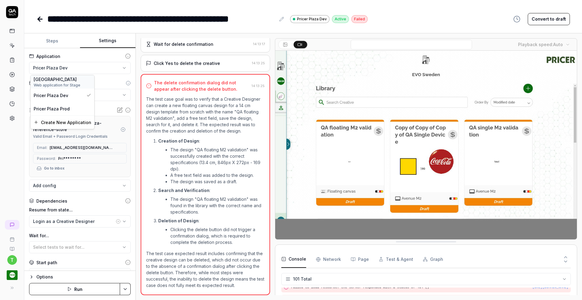
click at [67, 81] on div "[GEOGRAPHIC_DATA]" at bounding box center [63, 79] width 58 height 6
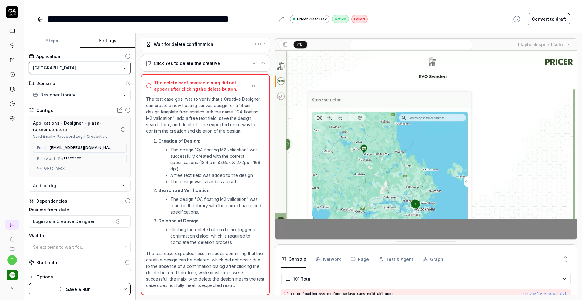
scroll to position [1093, 0]
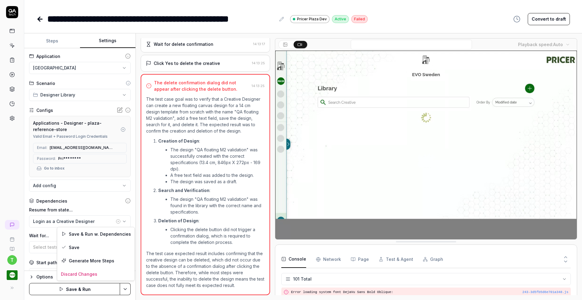
click at [128, 288] on html "**********" at bounding box center [291, 150] width 582 height 300
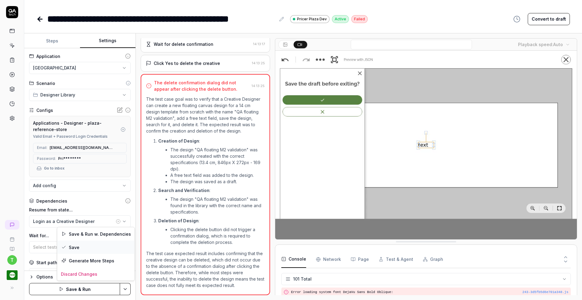
click at [110, 250] on div "Save" at bounding box center [95, 247] width 77 height 13
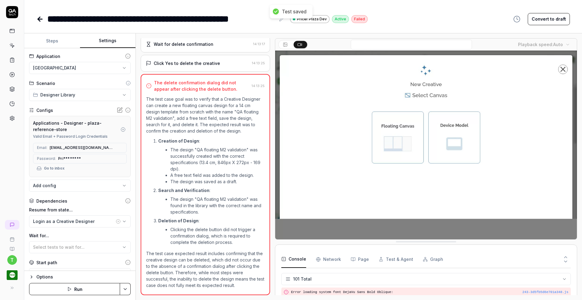
click at [41, 18] on icon at bounding box center [39, 18] width 7 height 7
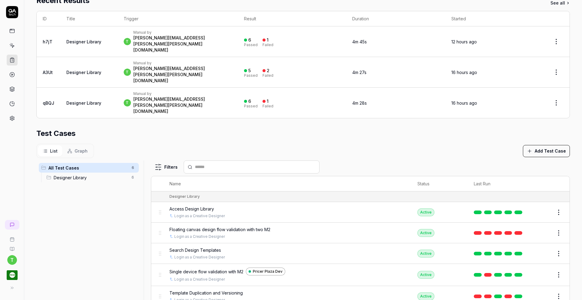
scroll to position [125, 0]
click at [531, 264] on td "Edit" at bounding box center [550, 275] width 39 height 22
click at [537, 270] on button "Edit" at bounding box center [544, 275] width 15 height 10
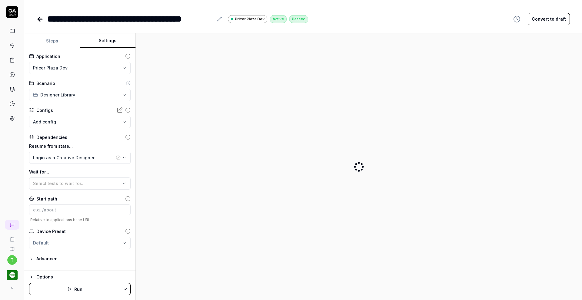
click at [116, 42] on button "Settings" at bounding box center [108, 41] width 56 height 15
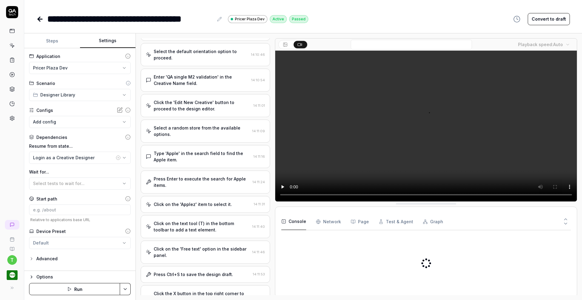
click at [95, 69] on html "**********" at bounding box center [291, 150] width 582 height 300
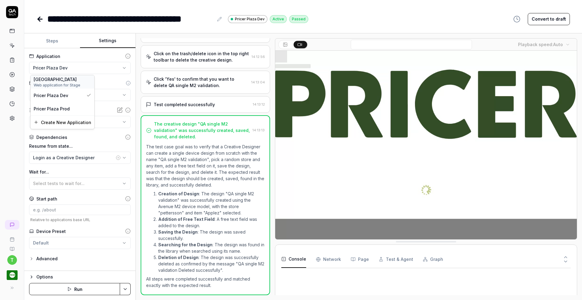
scroll to position [588, 0]
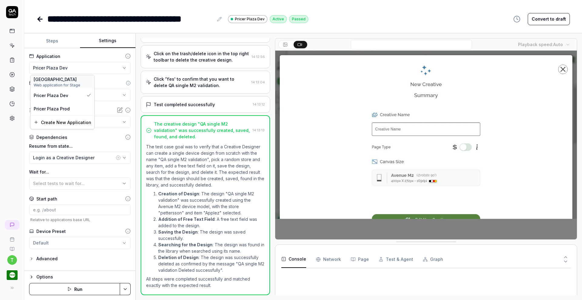
click at [82, 83] on span "Web application for Stage" at bounding box center [63, 84] width 58 height 5
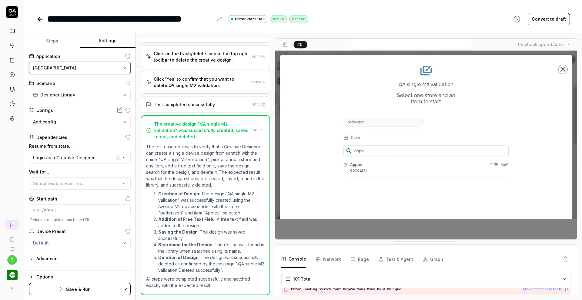
scroll to position [1196, 0]
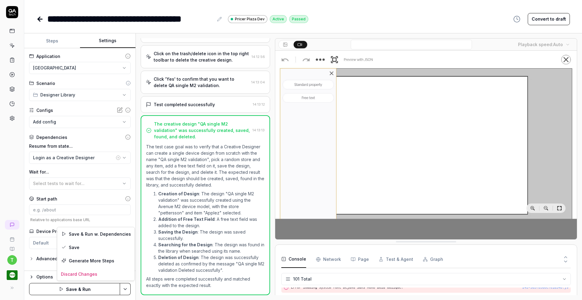
click at [126, 287] on html "**********" at bounding box center [291, 150] width 582 height 300
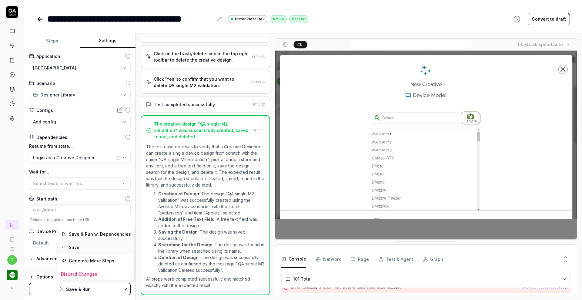
click at [108, 250] on div "Save" at bounding box center [95, 247] width 77 height 13
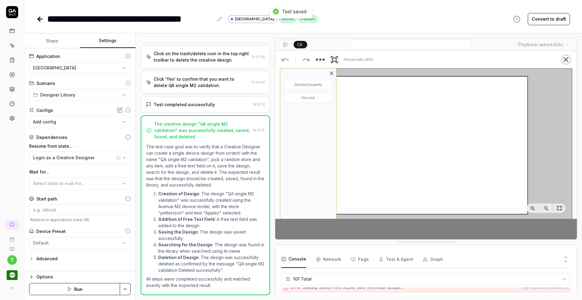
click at [41, 19] on icon at bounding box center [40, 19] width 4 height 0
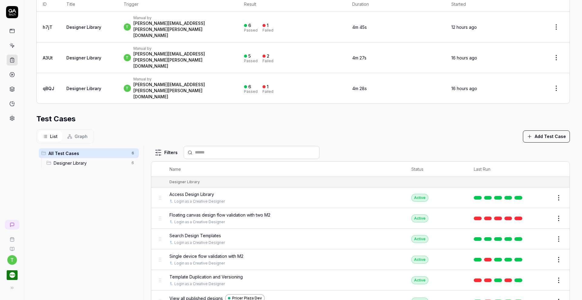
scroll to position [143, 0]
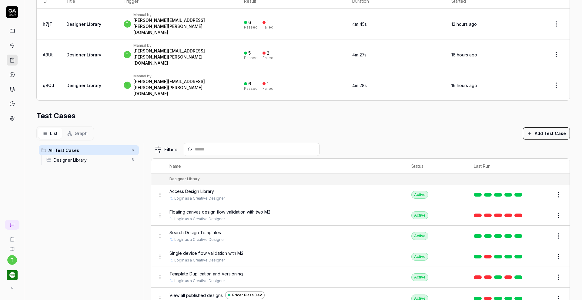
click at [538, 294] on button "Edit" at bounding box center [544, 299] width 15 height 10
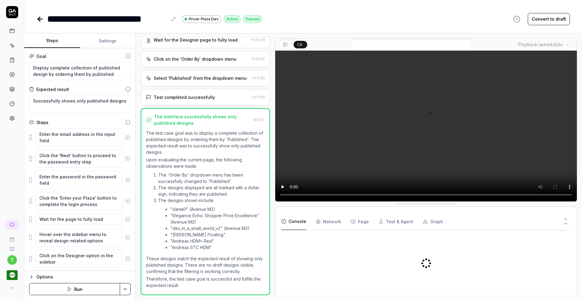
scroll to position [73, 0]
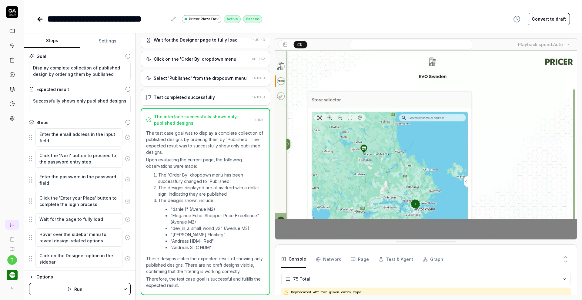
type textarea "*"
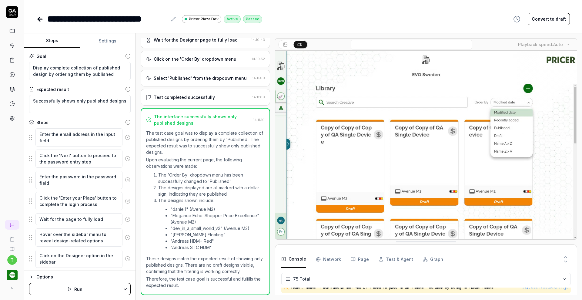
click at [110, 41] on button "Settings" at bounding box center [108, 41] width 56 height 15
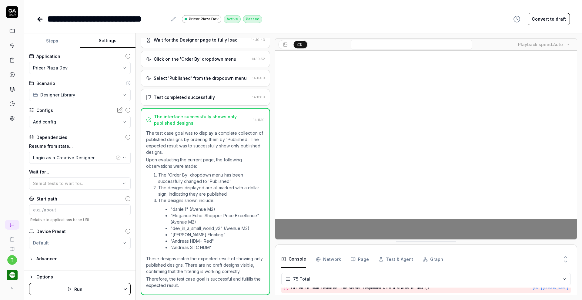
scroll to position [877, 0]
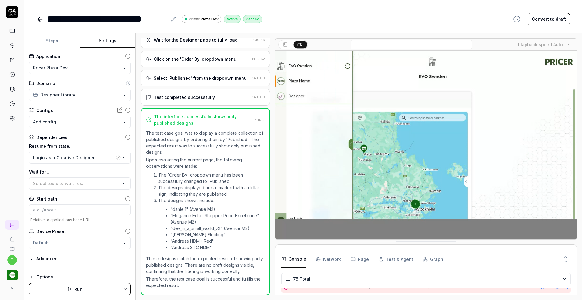
click at [96, 72] on html "**********" at bounding box center [291, 150] width 582 height 300
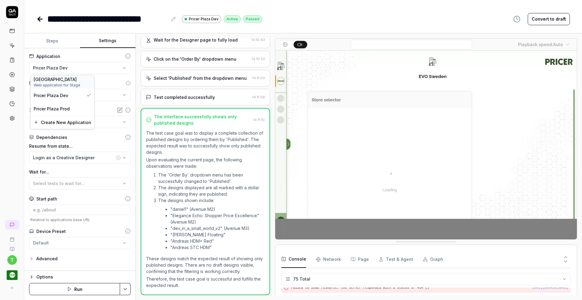
click at [79, 84] on span "Web application for Stage" at bounding box center [63, 84] width 58 height 5
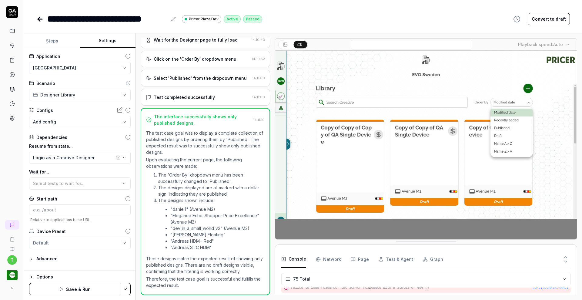
click at [125, 288] on html "**********" at bounding box center [291, 150] width 582 height 300
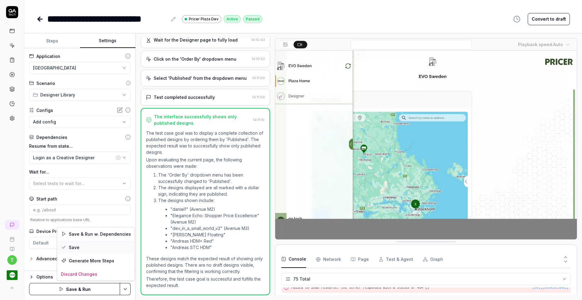
click at [107, 247] on div "Save" at bounding box center [95, 247] width 77 height 13
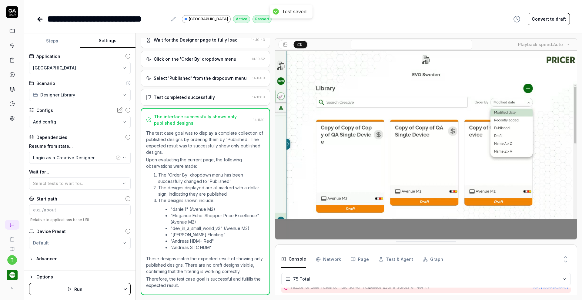
click at [39, 19] on icon at bounding box center [40, 19] width 4 height 0
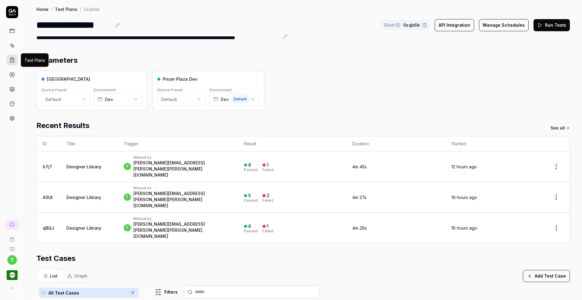
click at [12, 59] on rect at bounding box center [12, 58] width 2 height 1
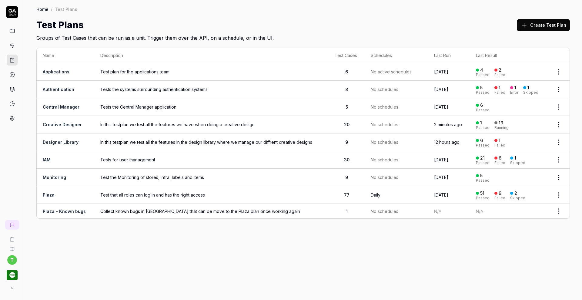
click at [348, 140] on span "9" at bounding box center [346, 142] width 3 height 5
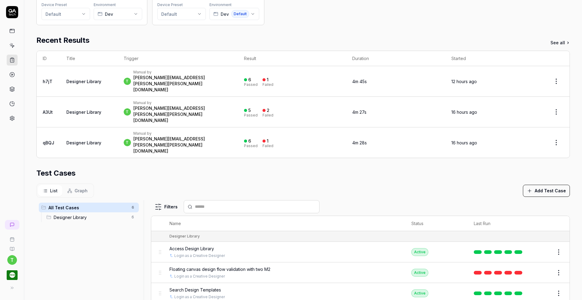
scroll to position [143, 0]
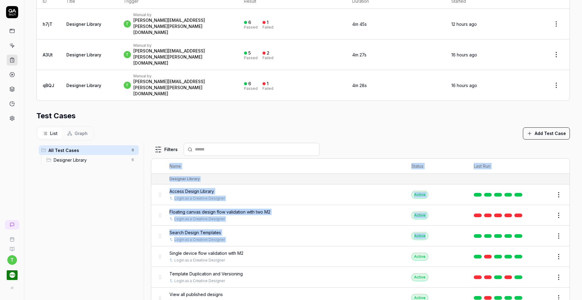
click at [424, 206] on div "Parameters Pricer Plaza Device Preset Default Environment Dev Pricer Plaza Dev …" at bounding box center [303, 119] width 558 height 427
click at [10, 45] on icon at bounding box center [10, 45] width 0 height 1
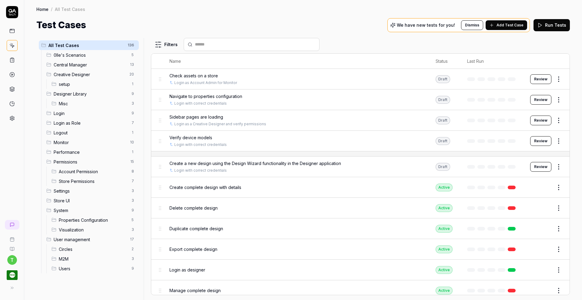
click at [68, 96] on span "Designer Library" at bounding box center [91, 94] width 74 height 6
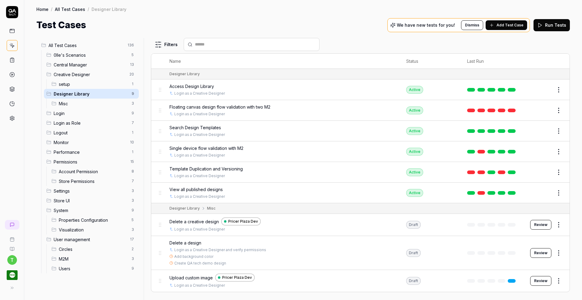
click at [198, 222] on span "Delete a creative design" at bounding box center [194, 221] width 49 height 6
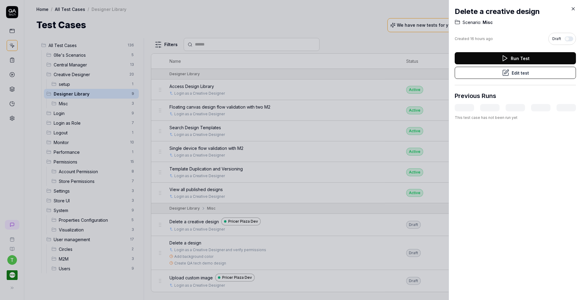
click at [471, 73] on button "Edit test" at bounding box center [515, 73] width 121 height 12
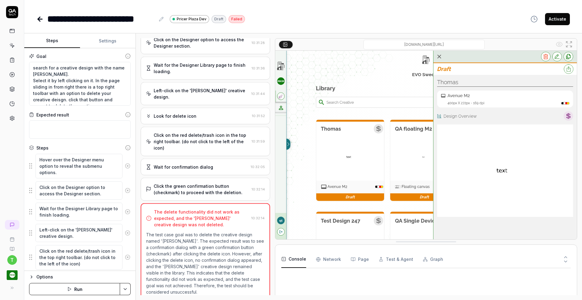
scroll to position [61, 0]
type textarea "*"
click at [104, 42] on button "Settings" at bounding box center [108, 41] width 56 height 15
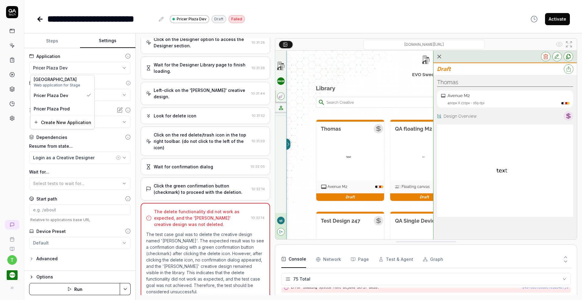
click at [94, 67] on html "**********" at bounding box center [291, 150] width 582 height 300
click at [13, 58] on html "**********" at bounding box center [291, 150] width 582 height 300
click at [13, 58] on rect at bounding box center [12, 58] width 2 height 1
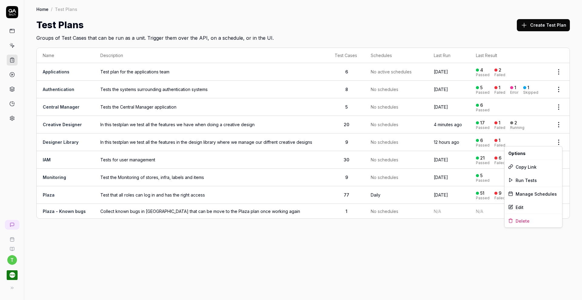
click at [561, 142] on html "t Home / Test Plans Home / Test Plans Test Plans Create Test Plan Groups of Tes…" at bounding box center [291, 150] width 582 height 300
click at [153, 141] on html "t Home / Test Plans Home / Test Plans Test Plans Create Test Plan Groups of Tes…" at bounding box center [291, 150] width 582 height 300
click at [56, 140] on link "Designer Library" at bounding box center [61, 142] width 36 height 5
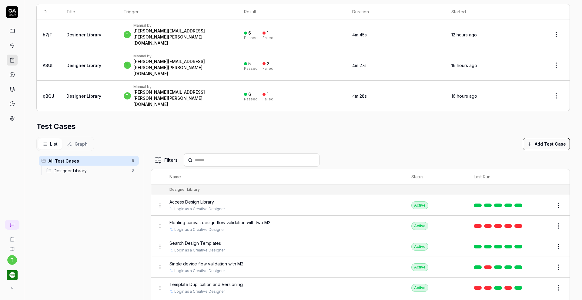
scroll to position [143, 0]
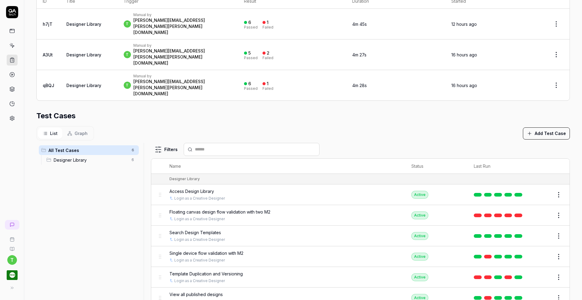
click at [544, 127] on button "Add Test Case" at bounding box center [546, 133] width 47 height 12
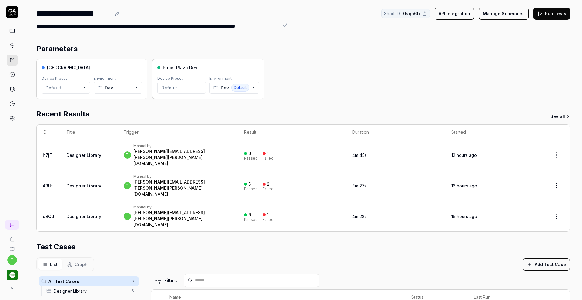
scroll to position [0, 0]
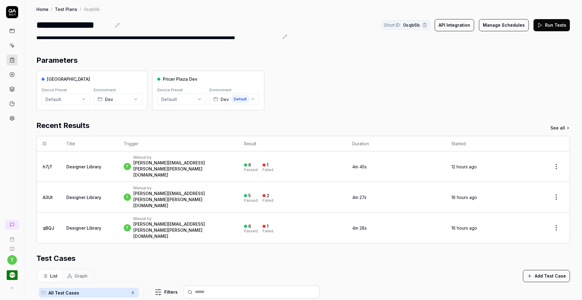
click at [547, 24] on button "Run Tests" at bounding box center [552, 25] width 36 height 12
click at [10, 60] on icon at bounding box center [12, 60] width 4 height 4
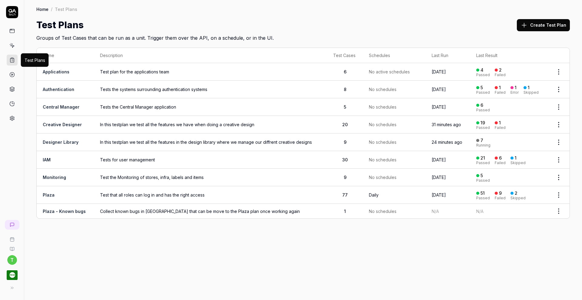
click at [174, 271] on div "Home / Test Plans Home / Test Plans Test Plans Create Test Plan Groups of Test …" at bounding box center [303, 150] width 558 height 300
click at [60, 141] on link "Designer Library" at bounding box center [61, 142] width 36 height 5
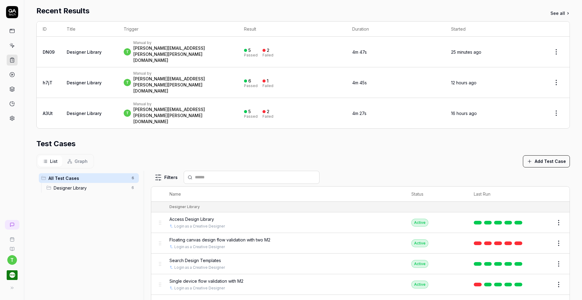
scroll to position [143, 0]
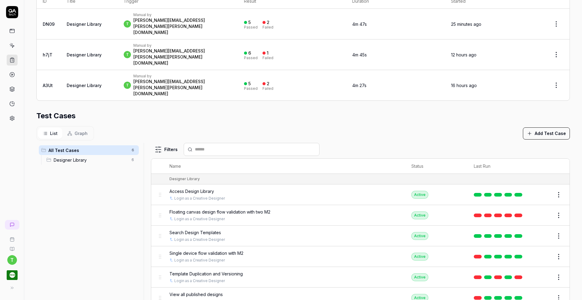
click at [539, 210] on button "Edit" at bounding box center [544, 215] width 15 height 10
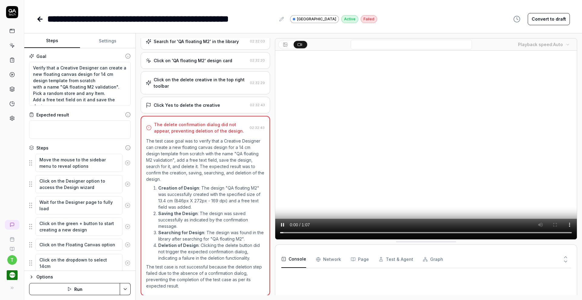
scroll to position [397, 0]
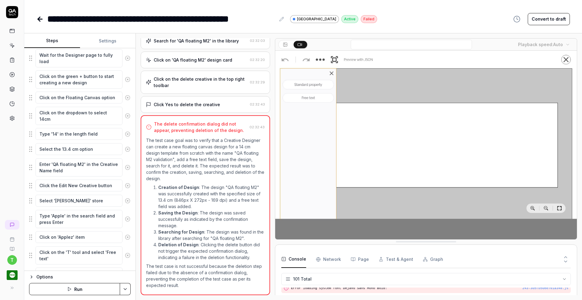
scroll to position [1196, 0]
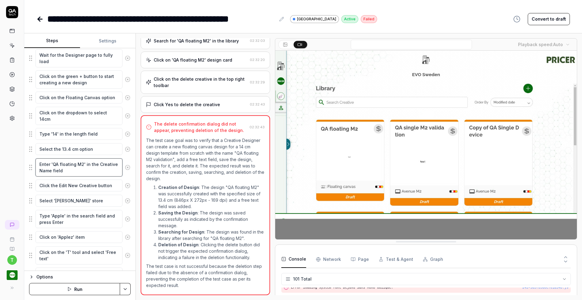
click at [82, 163] on textarea "Enter 'QA floating M2' in the Creative Name field" at bounding box center [78, 167] width 87 height 18
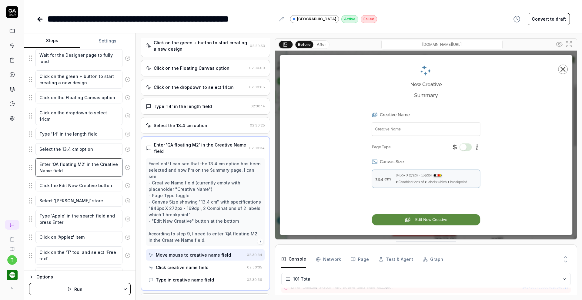
scroll to position [98, 0]
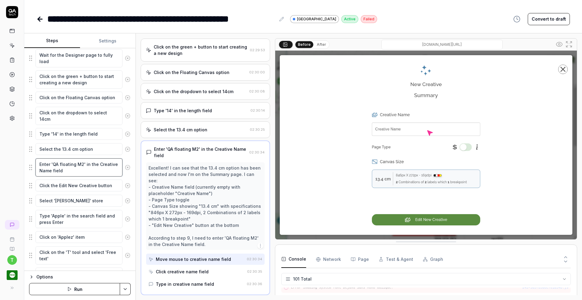
type textarea "*"
type textarea "Enter 'QA floating M2 ' in the Creative Name field"
type textarea "*"
type textarea "Enter 'QA floating M2 v' in the Creative Name field"
type textarea "*"
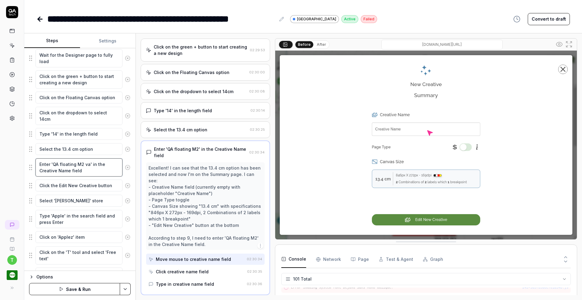
type textarea "Enter 'QA floating M2 val' in the Creative Name field"
type textarea "*"
type textarea "Enter 'QA floating M2 vali' in the Creative Name field"
type textarea "*"
type textarea "Enter 'QA floating M2 valid' in the Creative Name field"
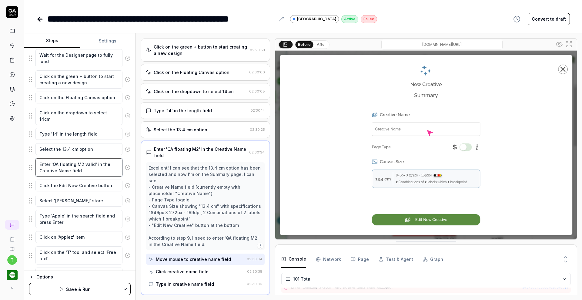
type textarea "*"
type textarea "Enter 'QA floating M2 valida' in the Creative Name field"
type textarea "*"
type textarea "Enter 'QA floating M2 validat' in the Creative Name field"
type textarea "*"
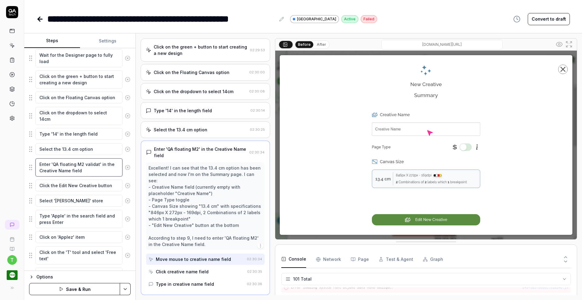
type textarea "Enter 'QA floating M2 validati' in the Creative Name field"
type textarea "*"
type textarea "Enter 'QA floating M2 validatio' in the Creative Name field"
type textarea "*"
type textarea "Enter 'QA floating M2 validation' in the Creative Name field"
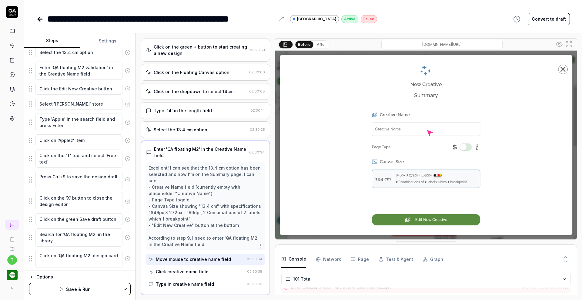
scroll to position [259, 0]
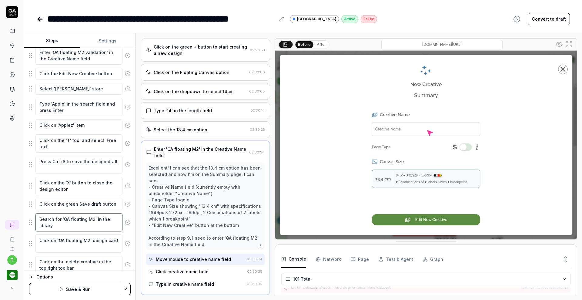
click at [92, 219] on textarea "Search for 'QA floating M2' in the library" at bounding box center [78, 222] width 87 height 18
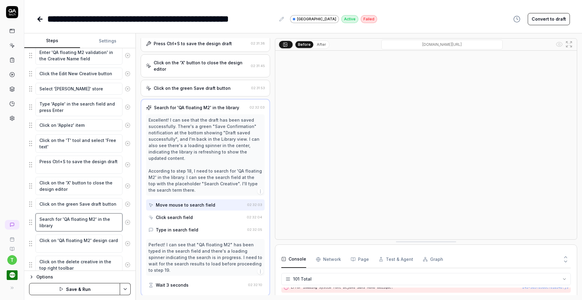
scroll to position [331, 0]
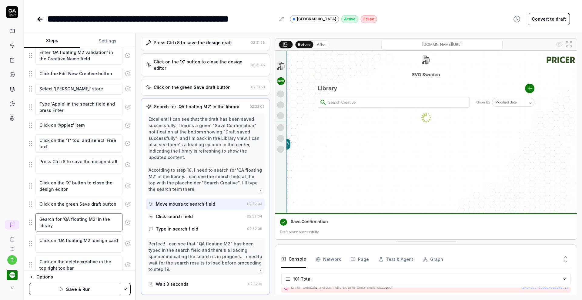
type textarea "*"
type textarea "Search for 'QA floating M2 ' in the library"
type textarea "*"
type textarea "Search for 'QA floating M2 v' in the library"
type textarea "*"
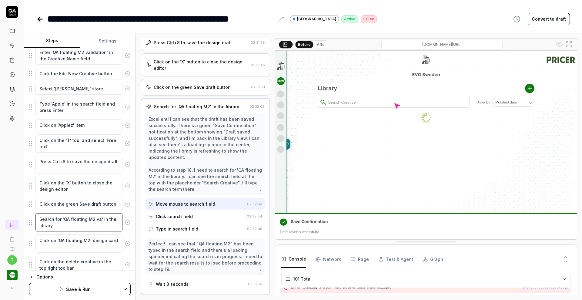
type textarea "Search for 'QA floating M2 val' in the library"
type textarea "*"
type textarea "Search for 'QA floating M2 vali' in the library"
type textarea "*"
type textarea "Search for 'QA floating M2 valida' in the library"
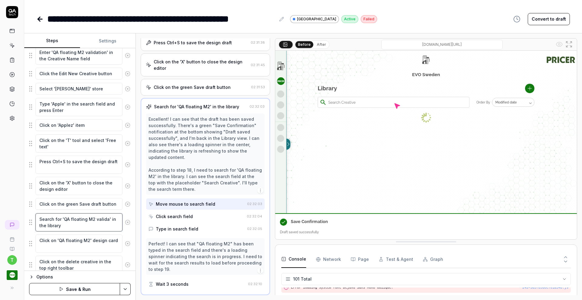
type textarea "*"
type textarea "Search for 'QA floating M2 validat' in the library"
type textarea "*"
type textarea "Search for 'QA floating M2 validati' in the library"
type textarea "*"
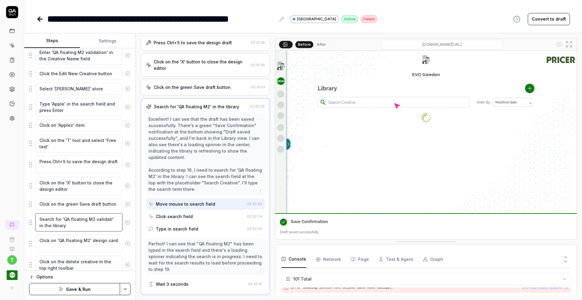
type textarea "Search for 'QA floating M2 validatio' in the library"
type textarea "*"
type textarea "Search for 'QA floating M2 validation' in the library"
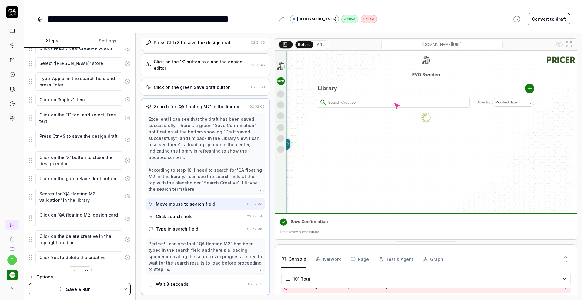
scroll to position [296, 0]
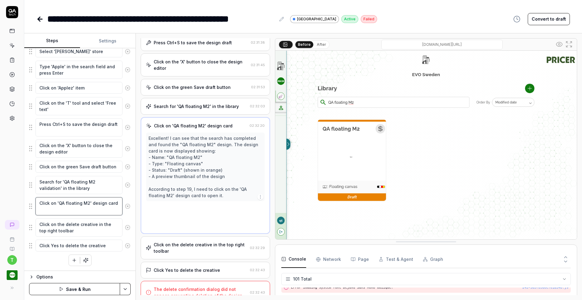
click at [88, 203] on textarea "Click on 'QA floating M2' design card" at bounding box center [78, 206] width 87 height 18
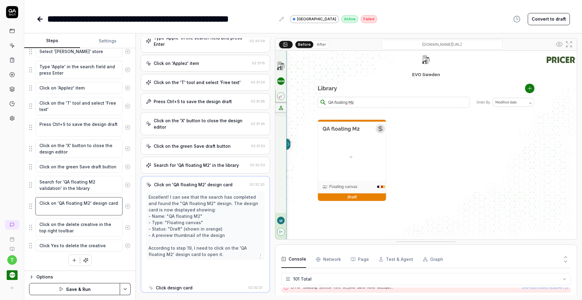
scroll to position [270, 0]
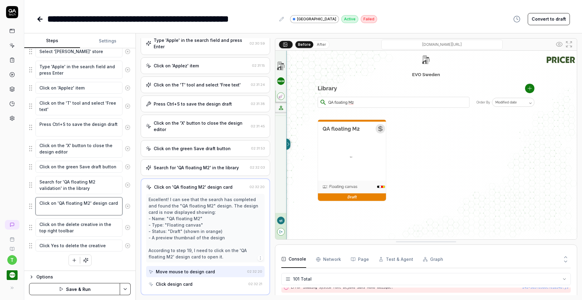
type textarea "*"
type textarea "Click on 'QA floating M2 v' design card"
type textarea "*"
type textarea "Click on 'QA floating M2 va' design card"
type textarea "*"
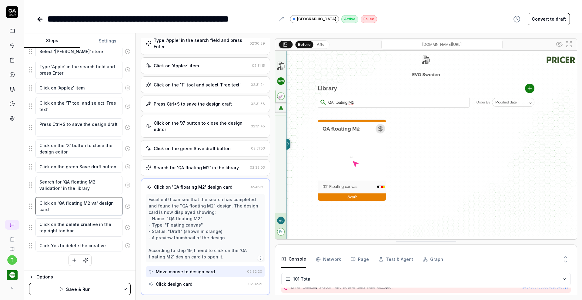
type textarea "Click on 'QA floating M2 val' design card"
type textarea "*"
type textarea "Click on 'QA floating M2 vali' design card"
type textarea "*"
type textarea "Click on 'QA floating M2 valid' design card"
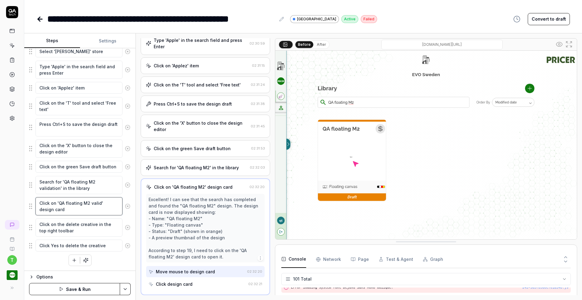
type textarea "*"
type textarea "Click on 'QA floating M2 validat' design card"
type textarea "*"
type textarea "Click on 'QA floating M2 validati' design card"
type textarea "*"
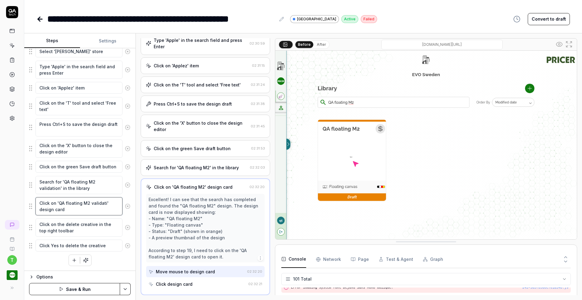
type textarea "Click on 'QA floating M2 validatio' design card"
type textarea "*"
type textarea "Click on 'QA floating M2 validation' design card"
click at [127, 288] on html "**********" at bounding box center [291, 150] width 582 height 300
click at [97, 248] on div "Save" at bounding box center [95, 247] width 77 height 13
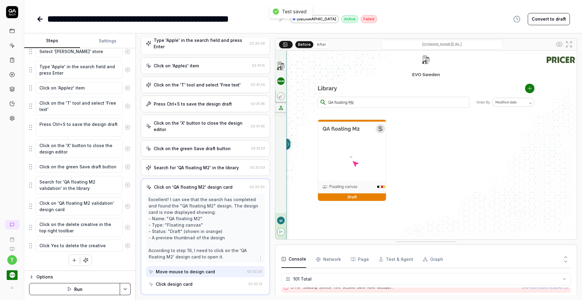
type textarea "*"
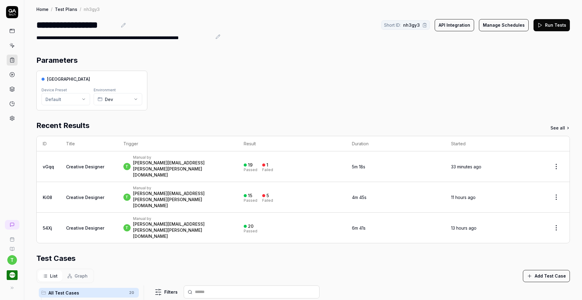
click at [13, 59] on icon at bounding box center [11, 59] width 5 height 5
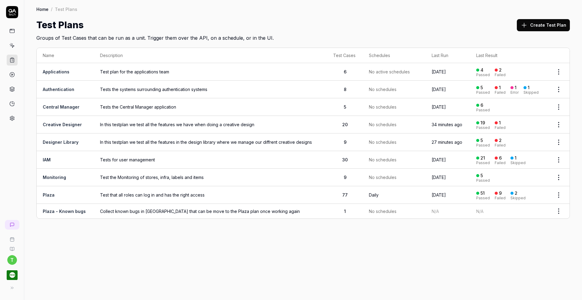
click at [65, 140] on link "Designer Library" at bounding box center [61, 142] width 36 height 5
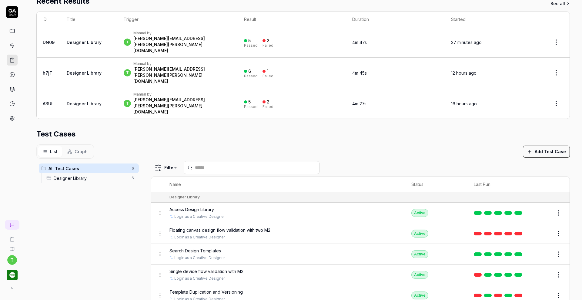
scroll to position [143, 0]
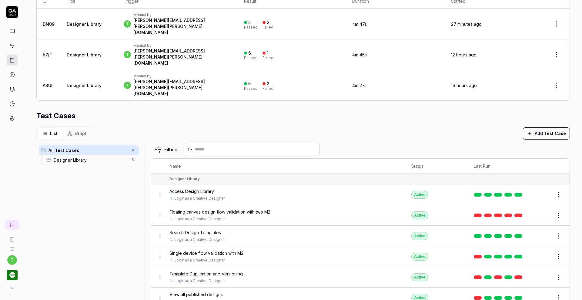
click at [228, 250] on span "Single device flow validation with M2" at bounding box center [207, 253] width 74 height 6
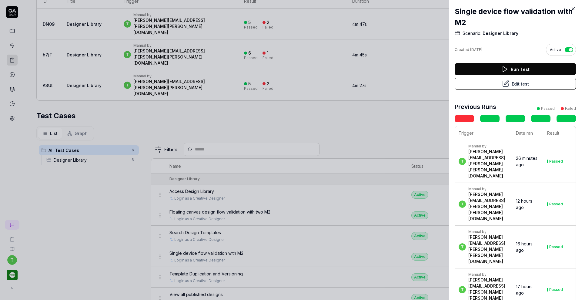
click at [517, 83] on button "Edit test" at bounding box center [515, 84] width 121 height 12
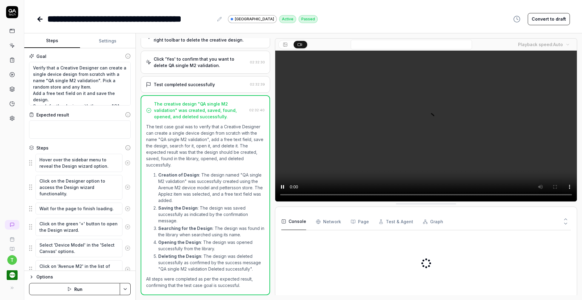
scroll to position [608, 0]
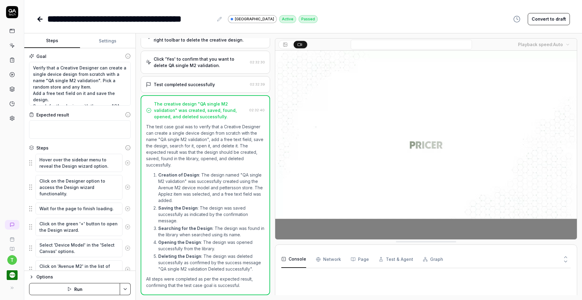
type textarea "*"
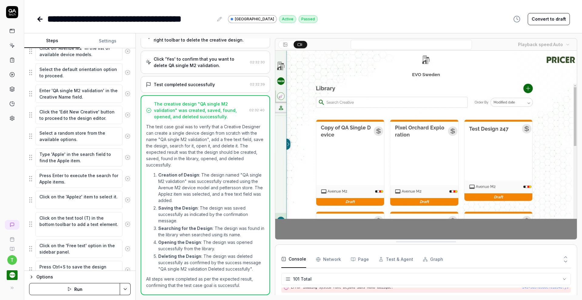
scroll to position [217, 0]
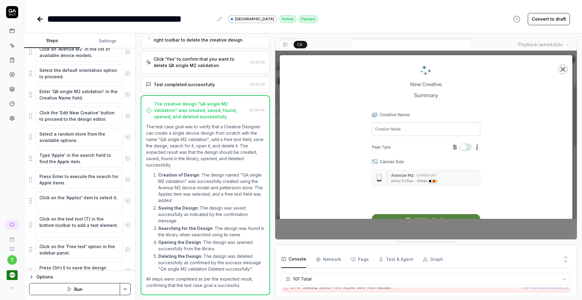
click at [214, 56] on div "Click 'Yes' to confirm that you want to delete QA single M2 validation." at bounding box center [201, 62] width 94 height 13
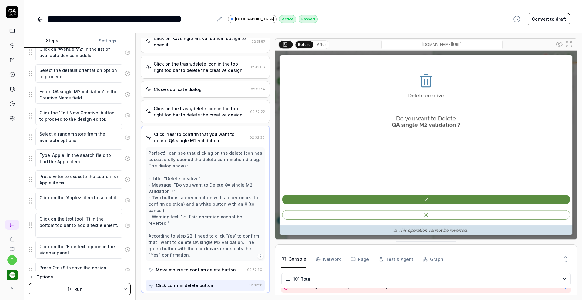
scroll to position [525, 0]
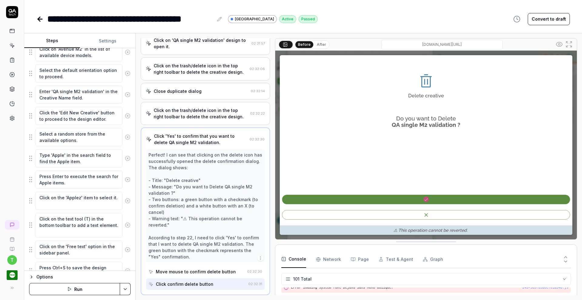
click at [39, 19] on icon at bounding box center [40, 19] width 4 height 0
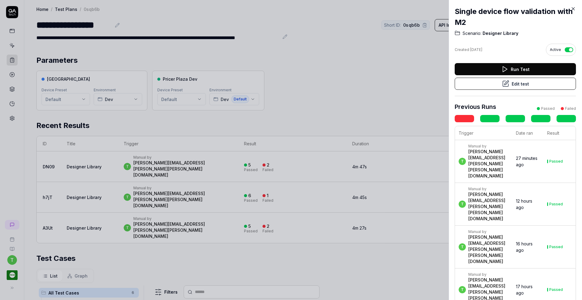
click at [574, 11] on icon at bounding box center [573, 8] width 5 height 5
